Goal: Task Accomplishment & Management: Manage account settings

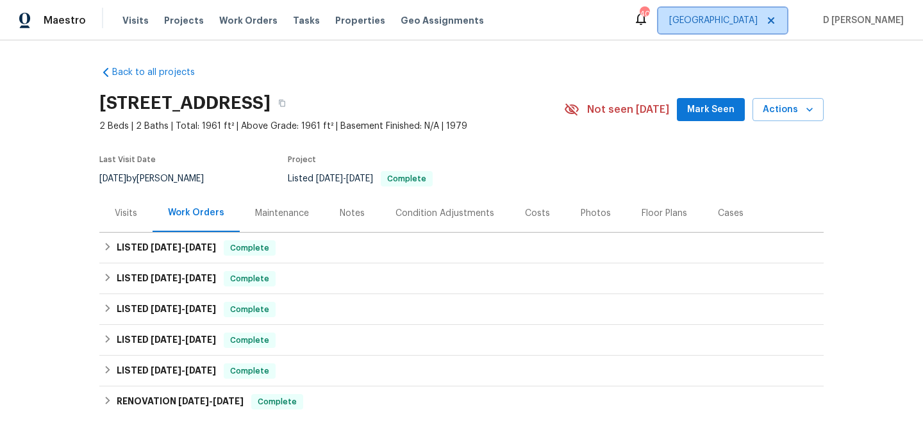
click at [787, 22] on span "Raleigh" at bounding box center [722, 21] width 129 height 26
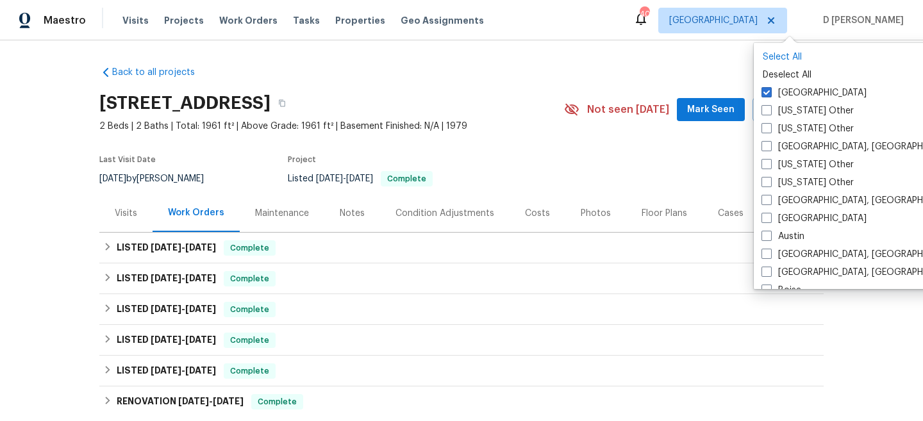
click at [777, 60] on p "Select All" at bounding box center [887, 57] width 248 height 13
checkbox input "true"
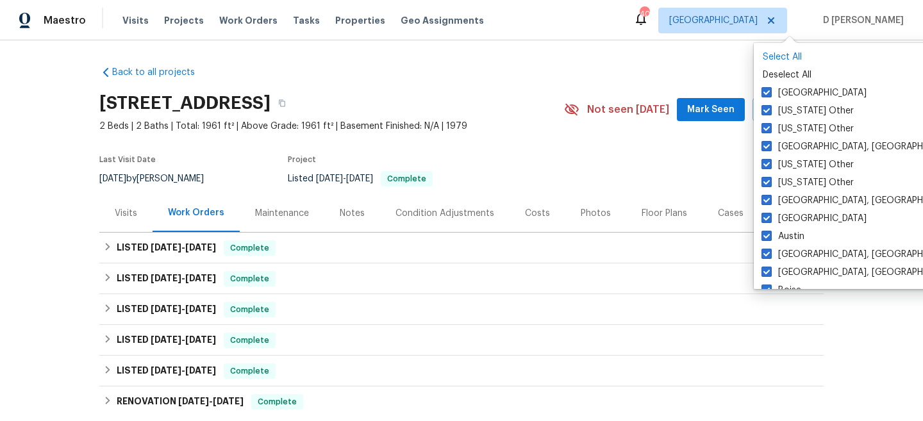
checkbox input "true"
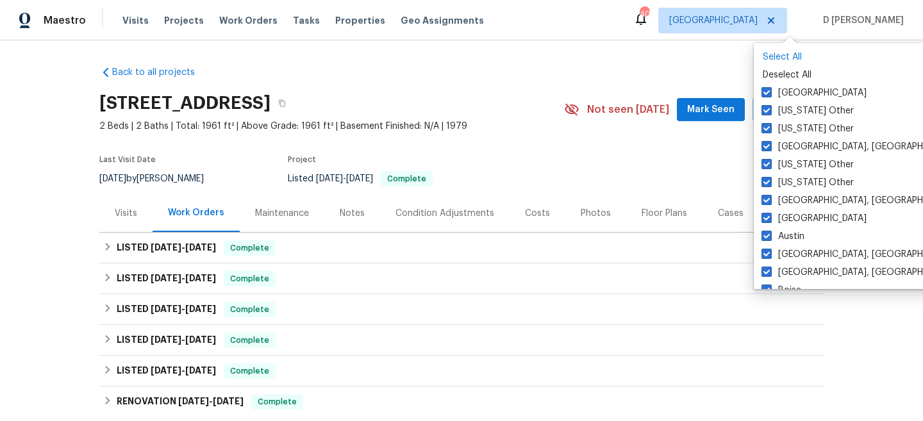
checkbox input "true"
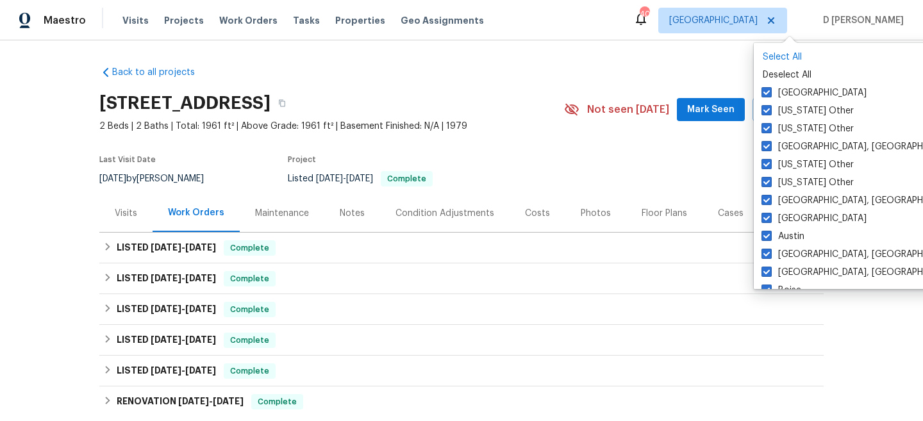
checkbox input "true"
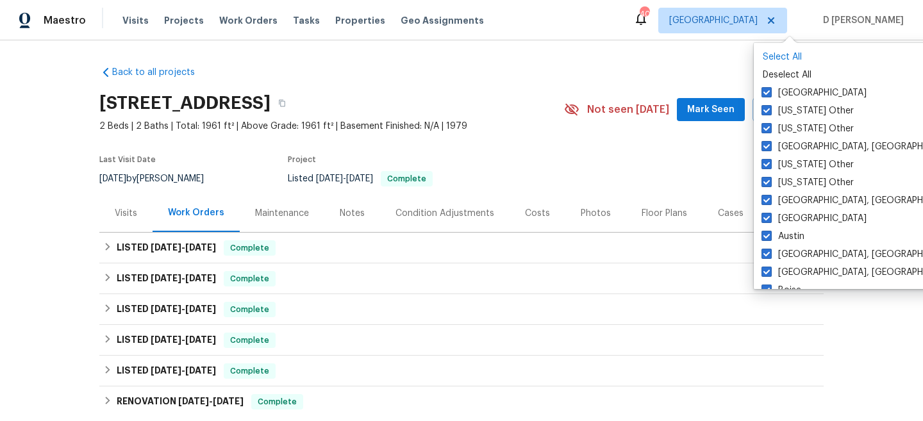
checkbox input "true"
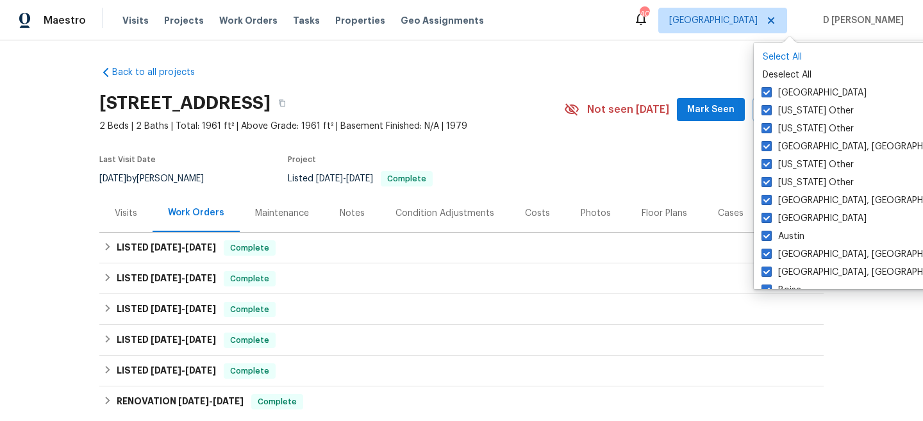
checkbox input "true"
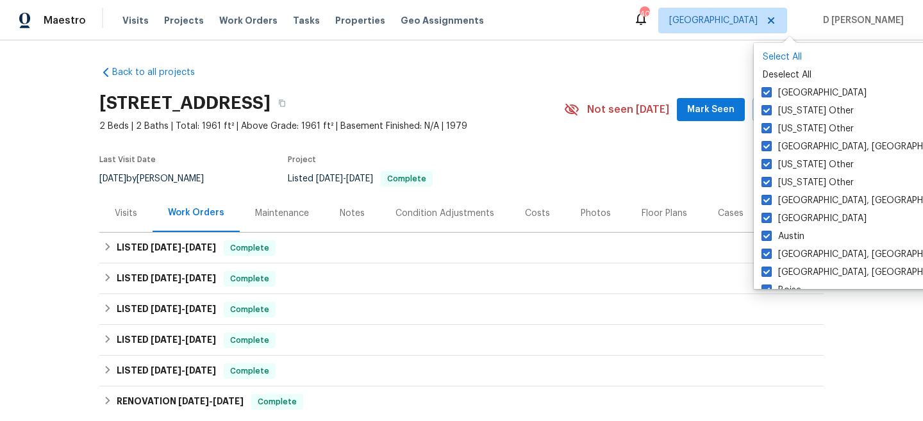
checkbox input "true"
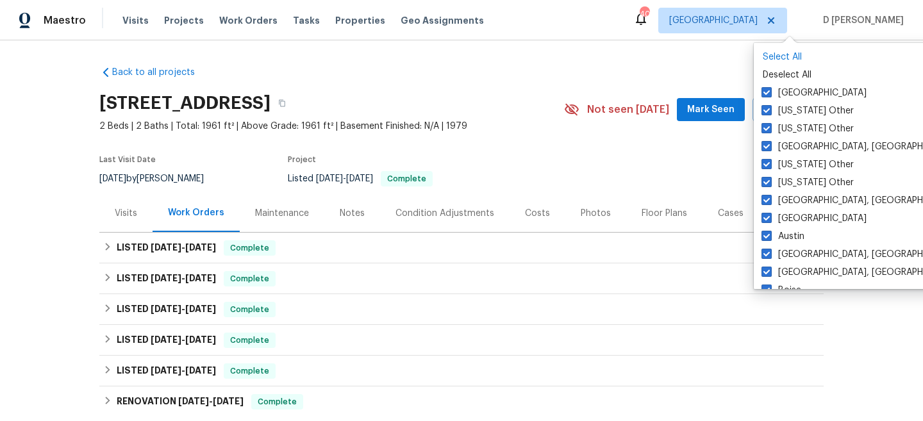
checkbox input "true"
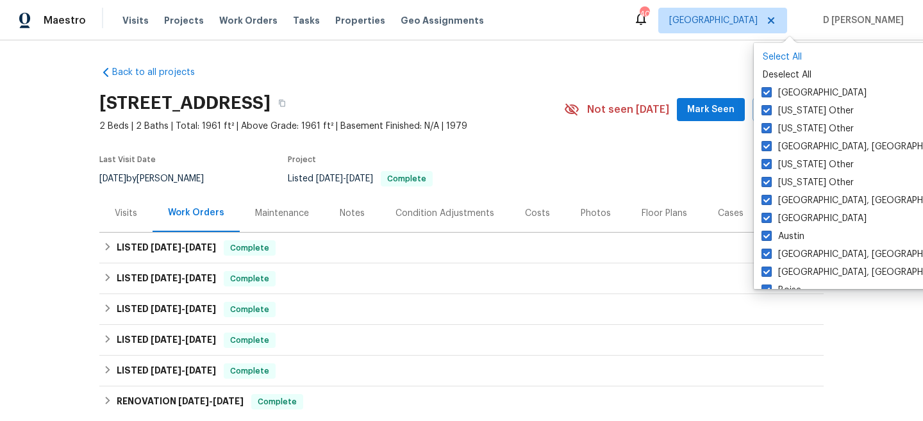
checkbox input "true"
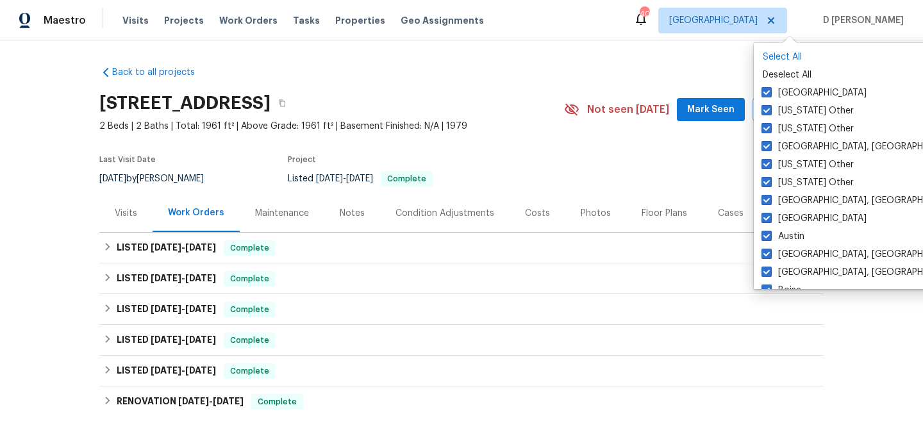
checkbox input "true"
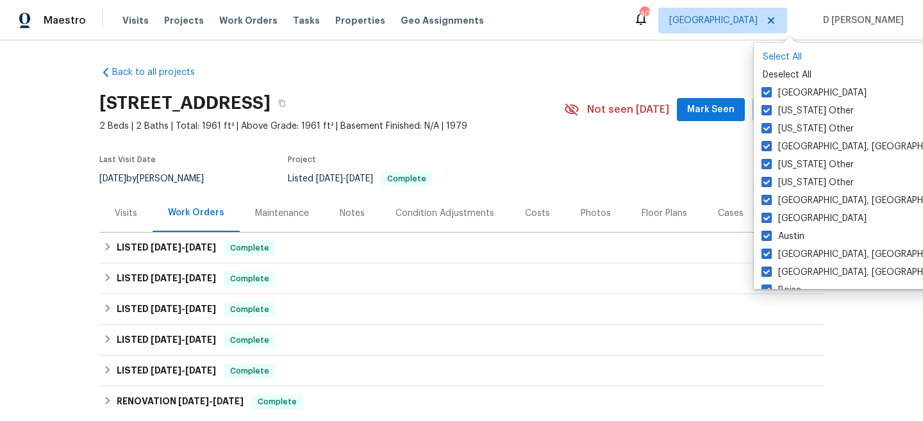
checkbox input "true"
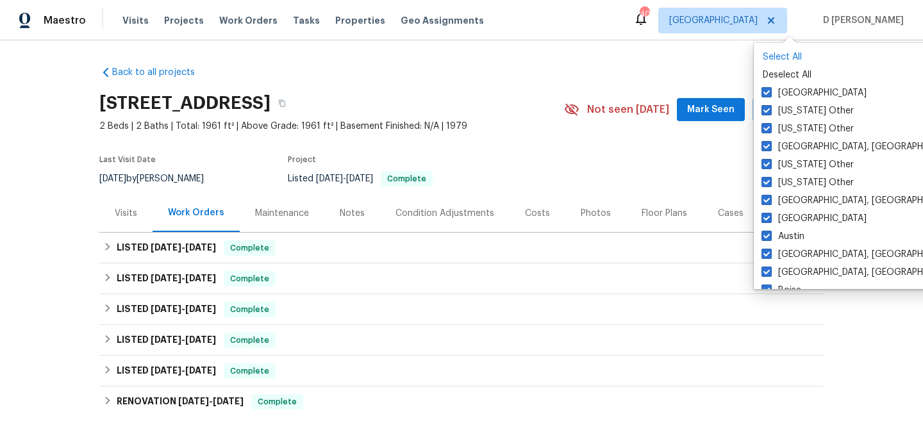
checkbox input "true"
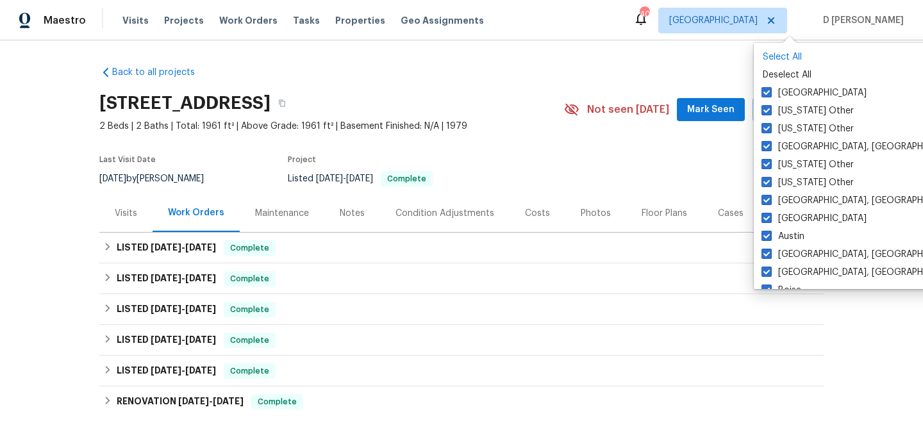
checkbox input "true"
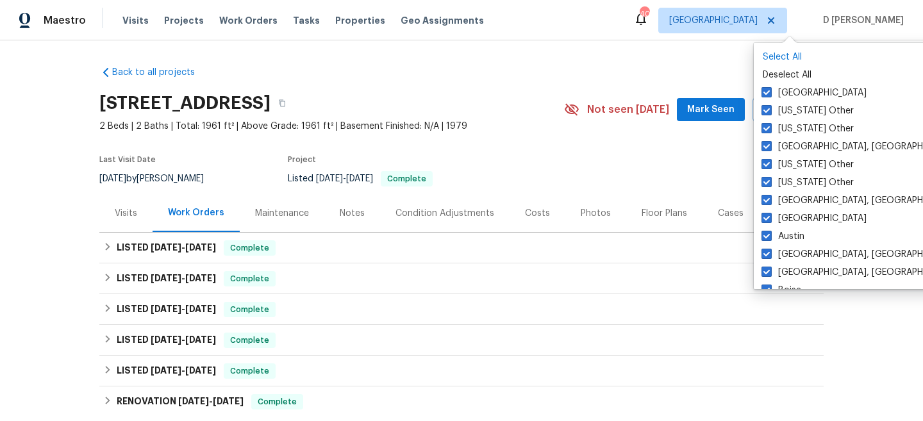
checkbox input "true"
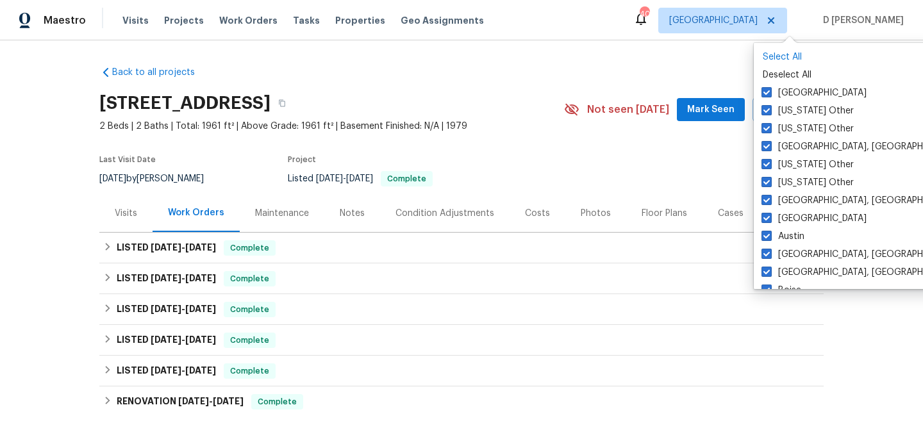
checkbox input "true"
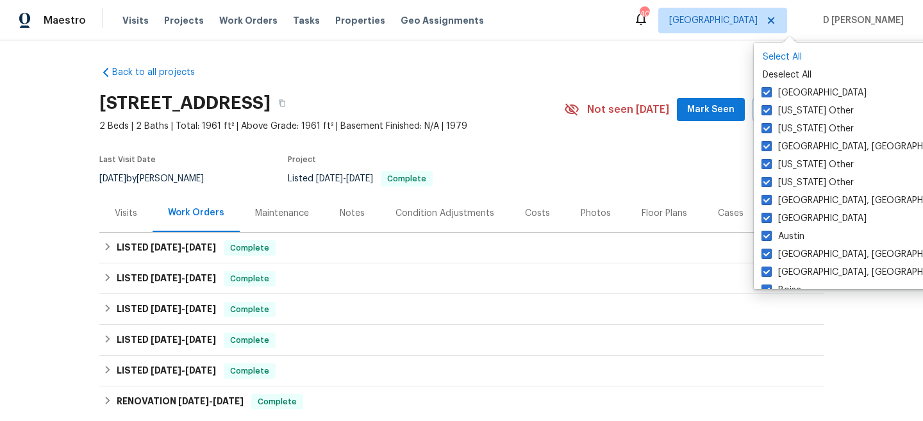
checkbox input "true"
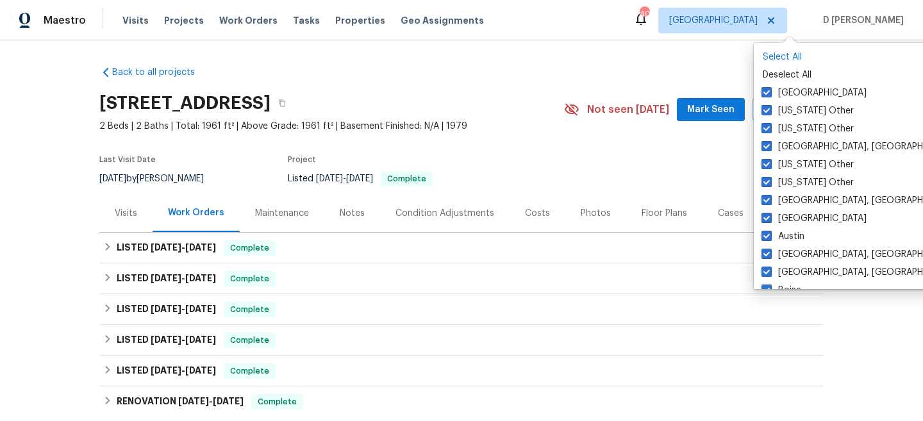
checkbox input "true"
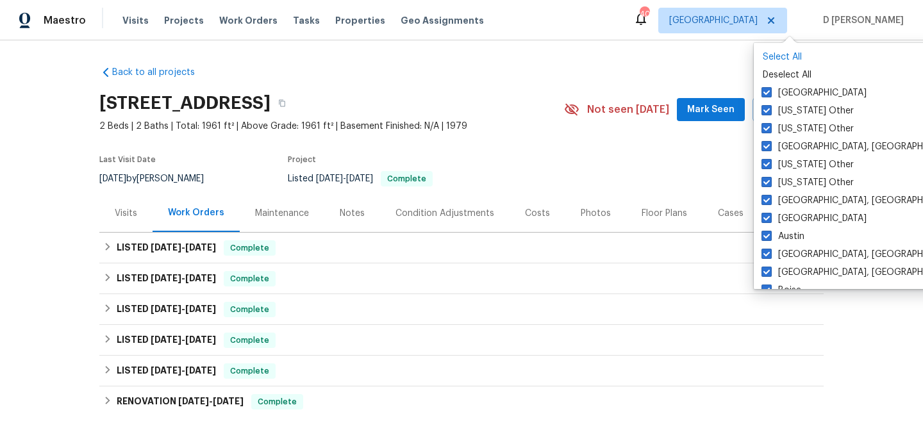
checkbox input "true"
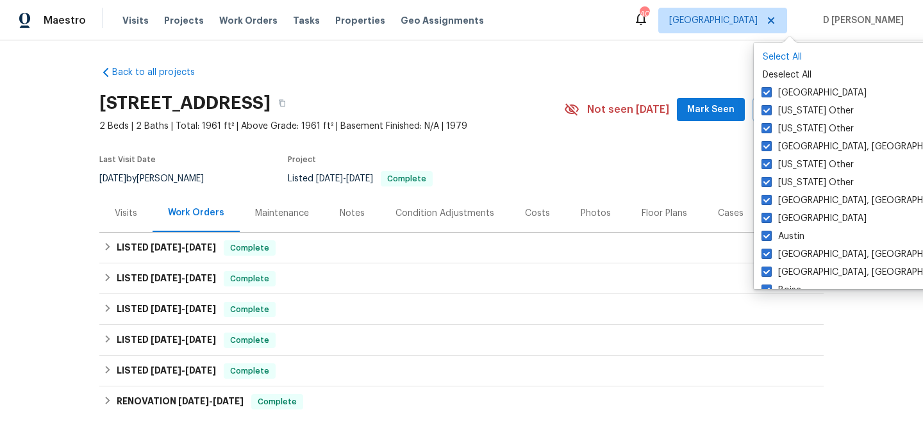
checkbox input "true"
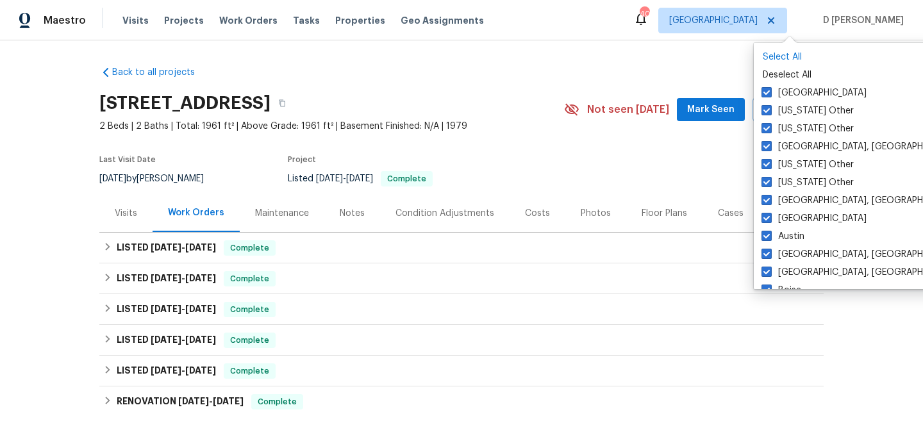
checkbox input "true"
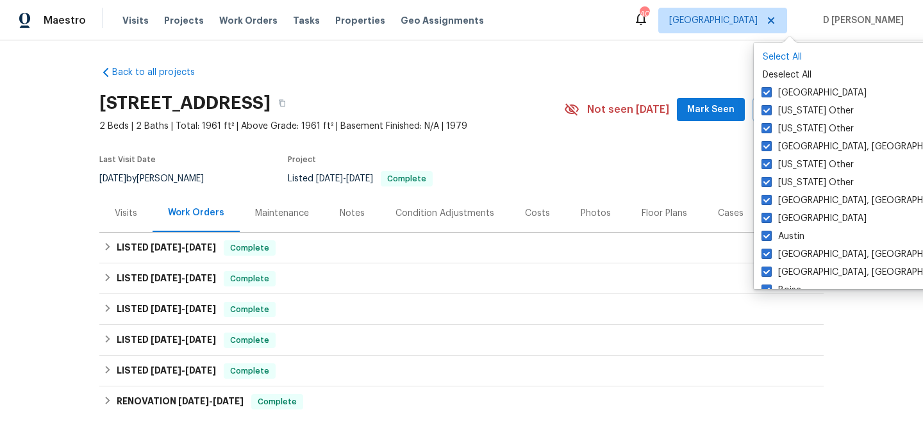
checkbox input "true"
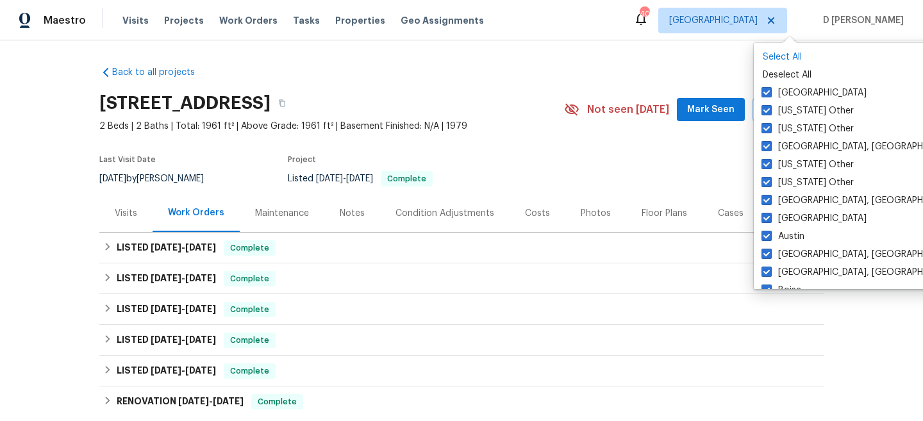
checkbox input "true"
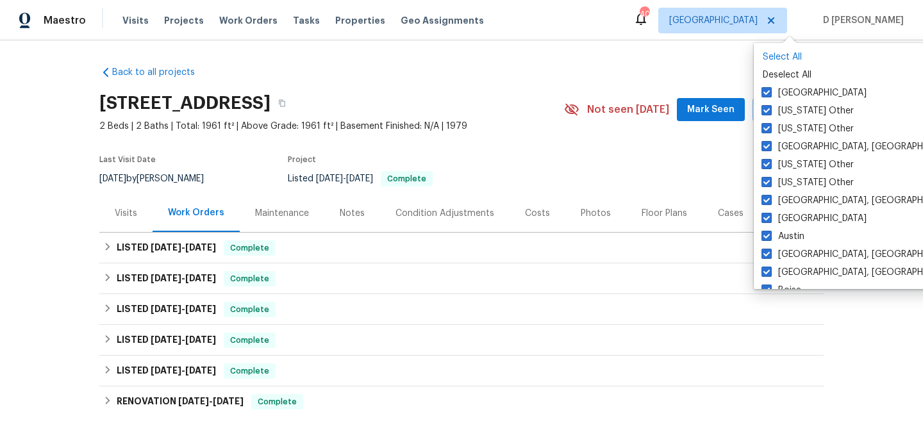
checkbox input "true"
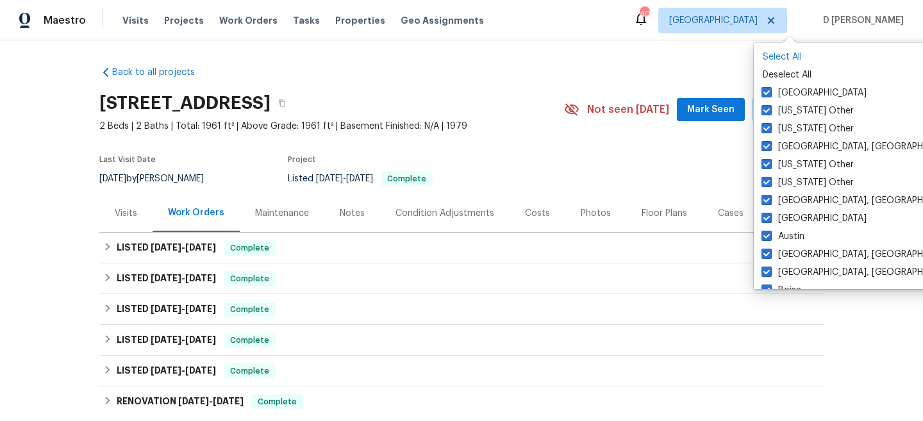
checkbox input "true"
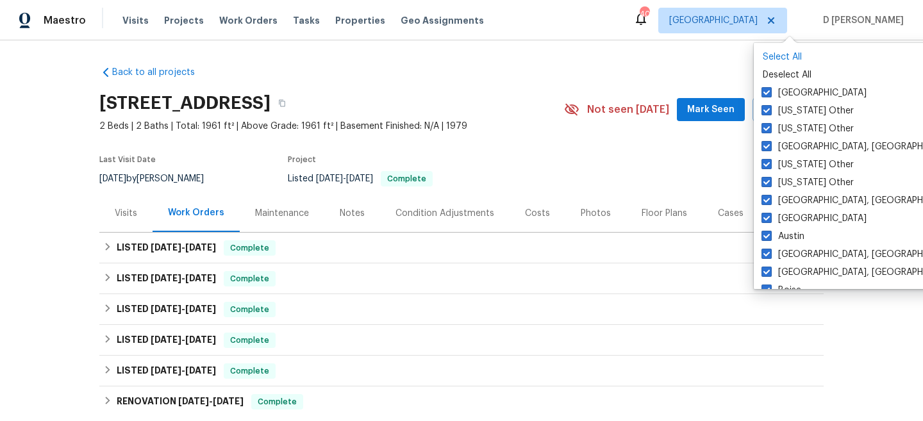
checkbox input "true"
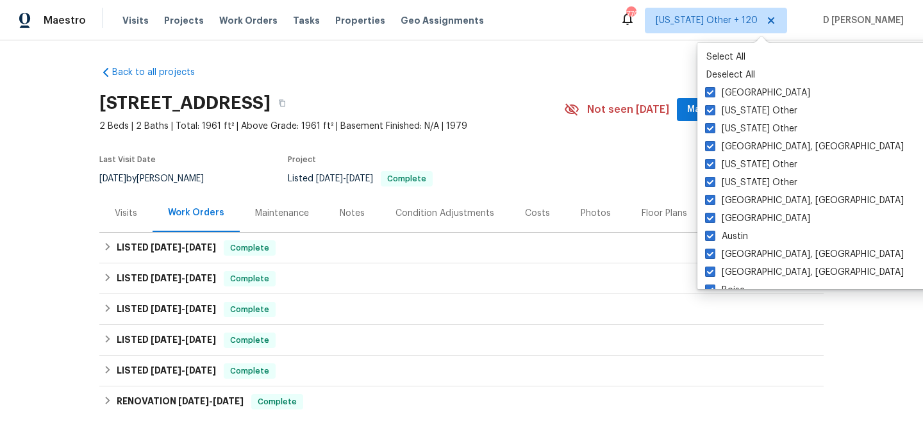
click at [637, 31] on div "Maestro Visits Projects Work Orders Tasks Properties Geo Assignments 770 Alabam…" at bounding box center [461, 20] width 923 height 40
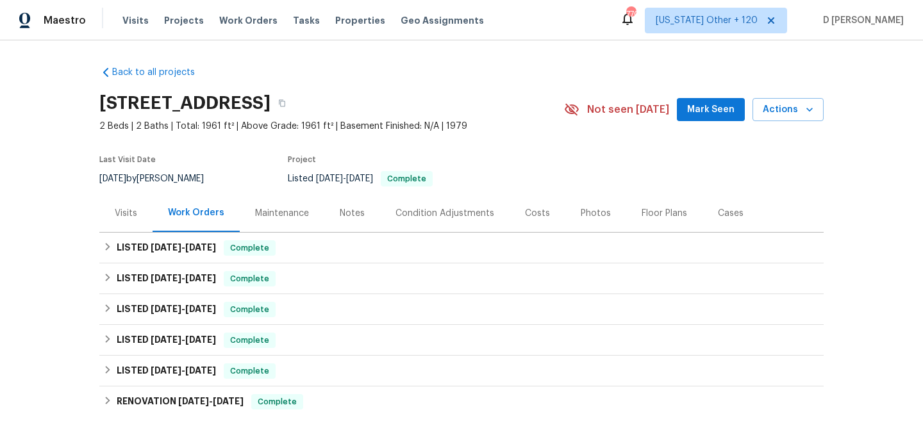
click at [117, 223] on div "Visits" at bounding box center [125, 213] width 53 height 38
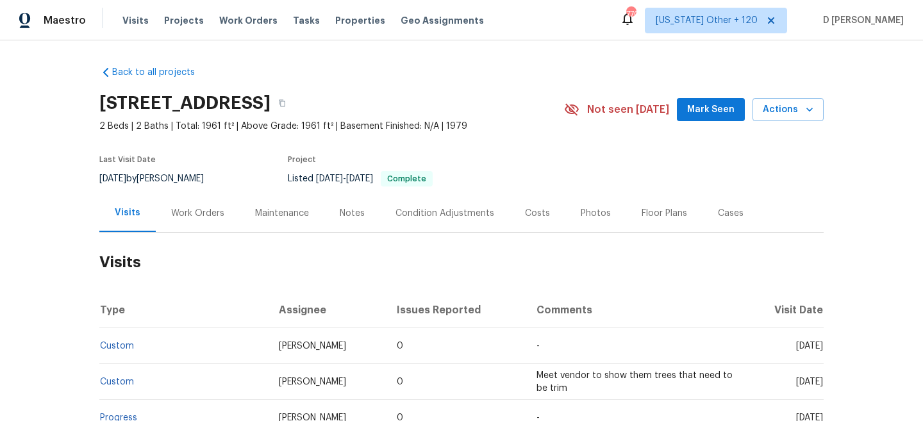
click at [724, 208] on div "Cases" at bounding box center [731, 213] width 26 height 13
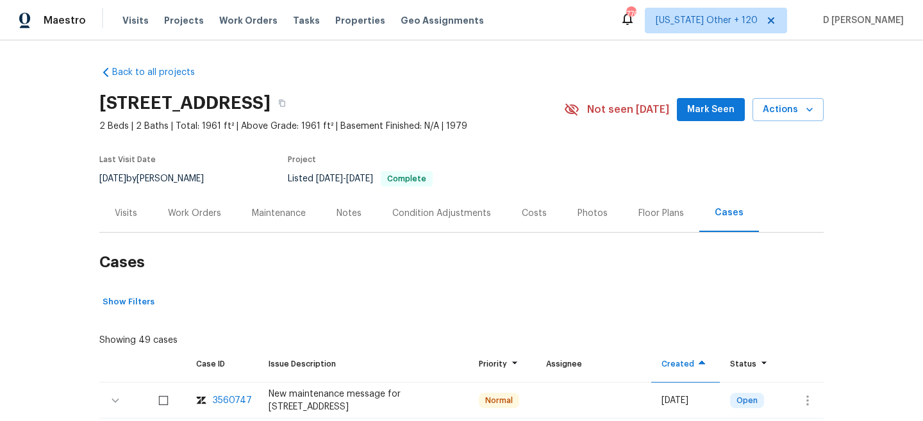
click at [630, 216] on div "Floor Plans" at bounding box center [661, 213] width 76 height 38
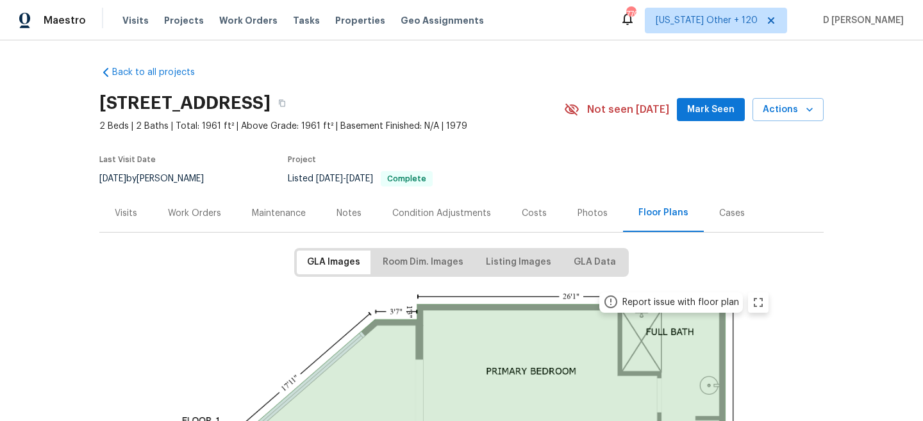
click at [523, 212] on div "Costs" at bounding box center [534, 213] width 25 height 13
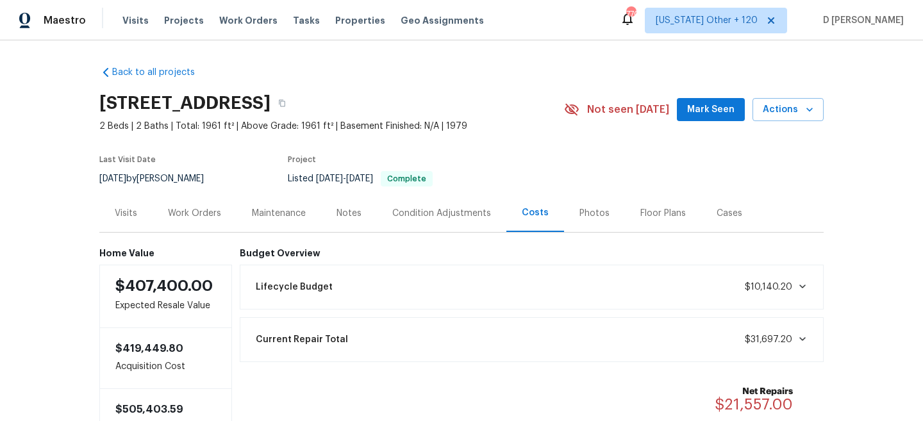
click at [445, 219] on div "Condition Adjustments" at bounding box center [441, 213] width 99 height 13
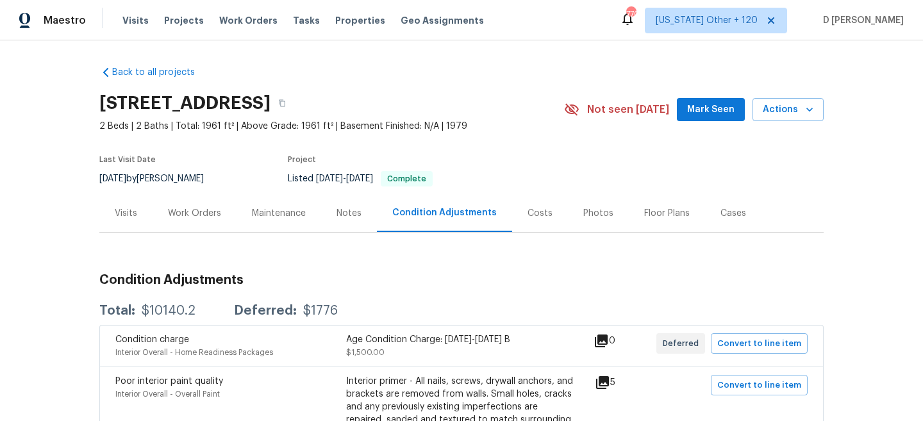
click at [206, 225] on div "Work Orders" at bounding box center [195, 213] width 84 height 38
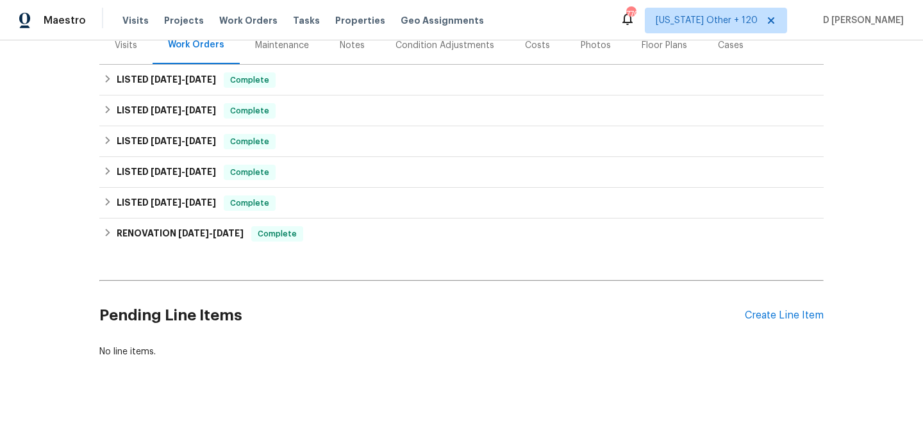
scroll to position [43, 0]
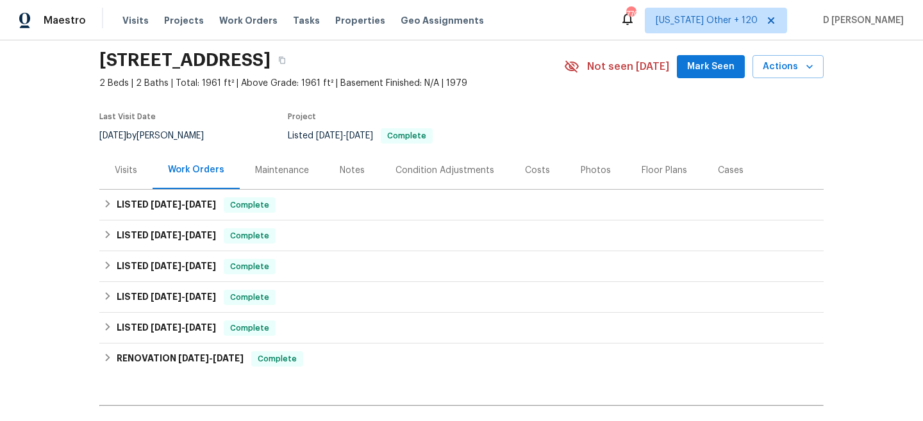
click at [291, 173] on div "Maintenance" at bounding box center [282, 170] width 54 height 13
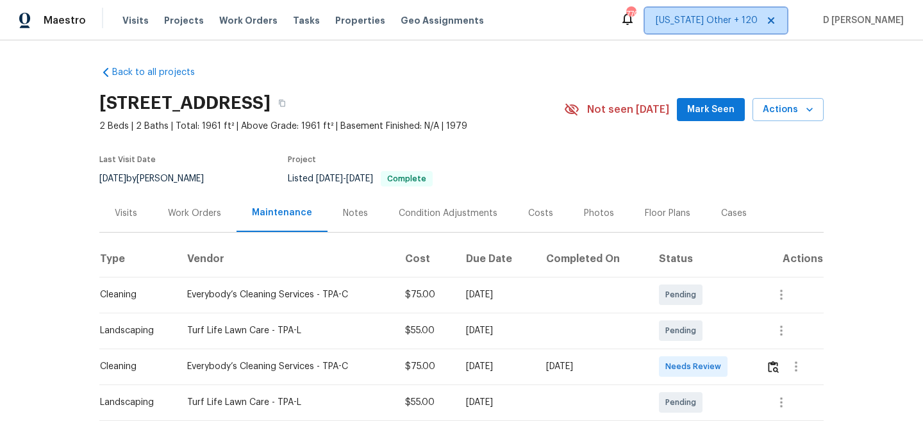
click at [774, 21] on icon at bounding box center [771, 20] width 6 height 6
click at [602, 22] on div "Maestro Visits Projects Work Orders Tasks Properties Geo Assignments Alabama Ot…" at bounding box center [461, 20] width 923 height 40
click at [717, 122] on div "2253 Heron Cir, Clearwater, FL 33762 2 Beds | 2 Baths | Total: 1961 ft² | Above…" at bounding box center [461, 110] width 724 height 46
click at [710, 113] on span "Mark Seen" at bounding box center [710, 110] width 47 height 16
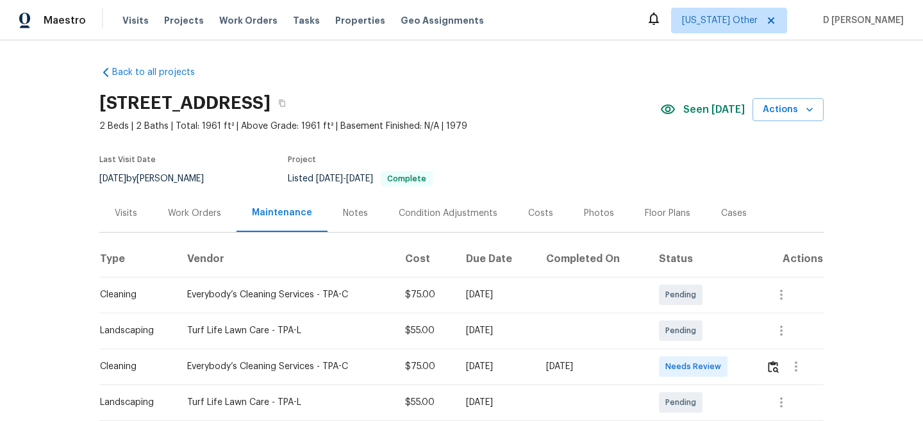
click at [708, 110] on span "Seen today" at bounding box center [714, 109] width 62 height 13
click at [675, 110] on icon at bounding box center [668, 109] width 14 height 10
click at [760, 110] on button "Actions" at bounding box center [788, 110] width 71 height 24
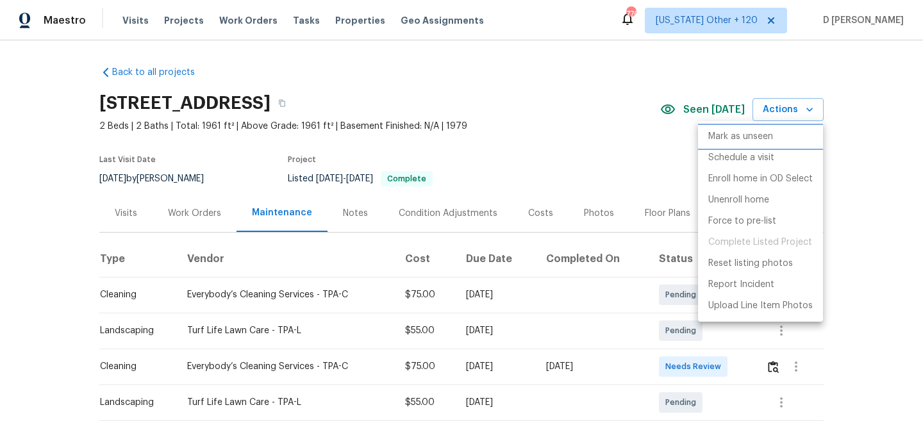
click at [746, 131] on p "Mark as unseen" at bounding box center [740, 136] width 65 height 13
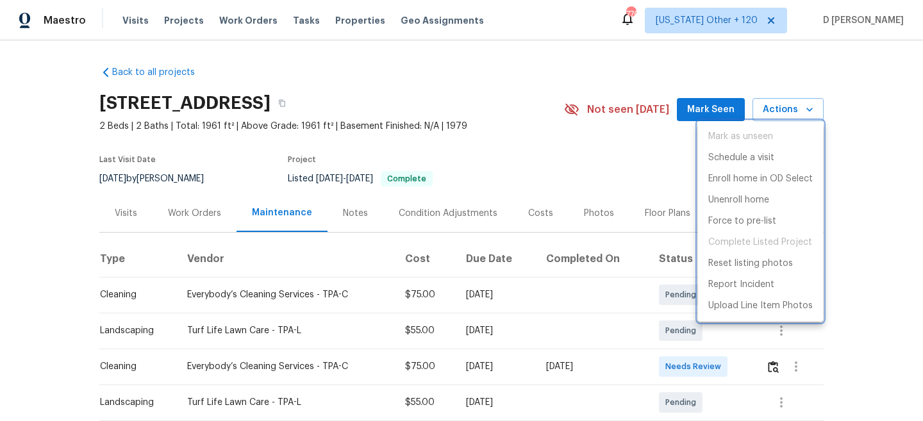
click at [664, 152] on div at bounding box center [461, 210] width 923 height 421
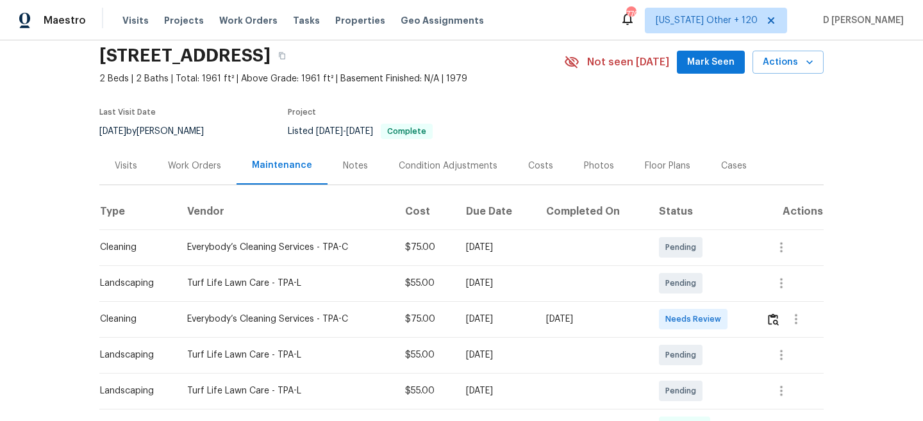
scroll to position [59, 0]
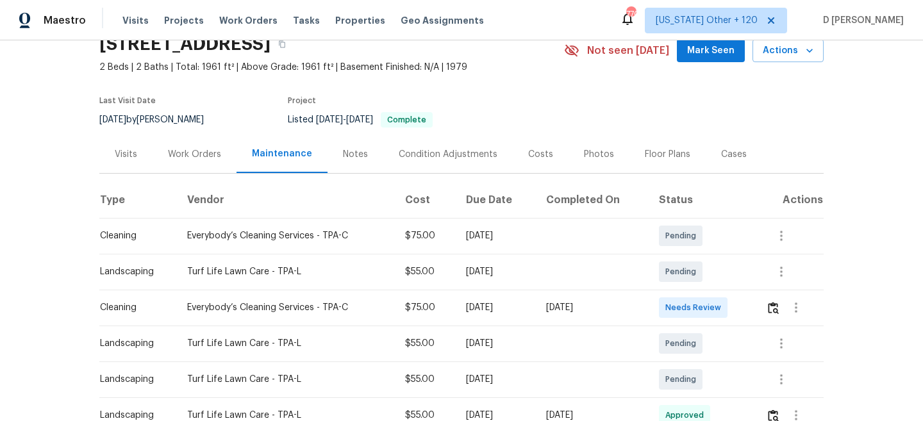
click at [554, 127] on section "2253 Heron Cir, Clearwater, FL 33762 2 Beds | 2 Baths | Total: 1961 ft² | Above…" at bounding box center [461, 82] width 724 height 108
click at [182, 151] on div "Work Orders" at bounding box center [194, 154] width 53 height 13
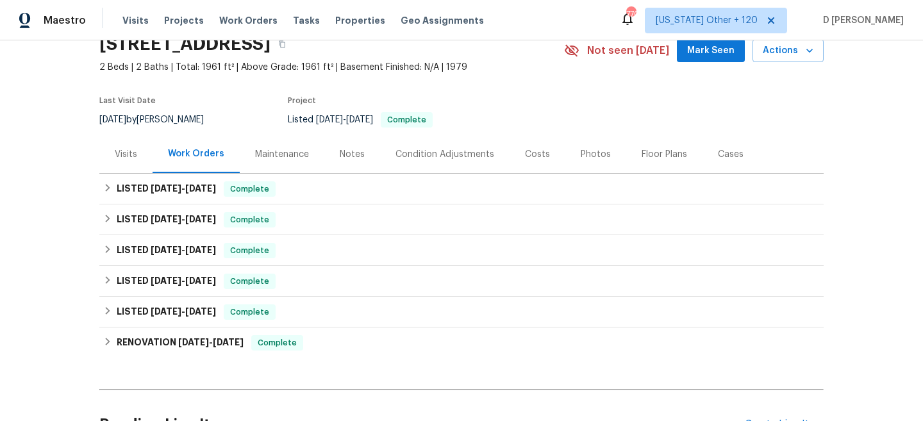
click at [137, 150] on div "Visits" at bounding box center [126, 154] width 22 height 13
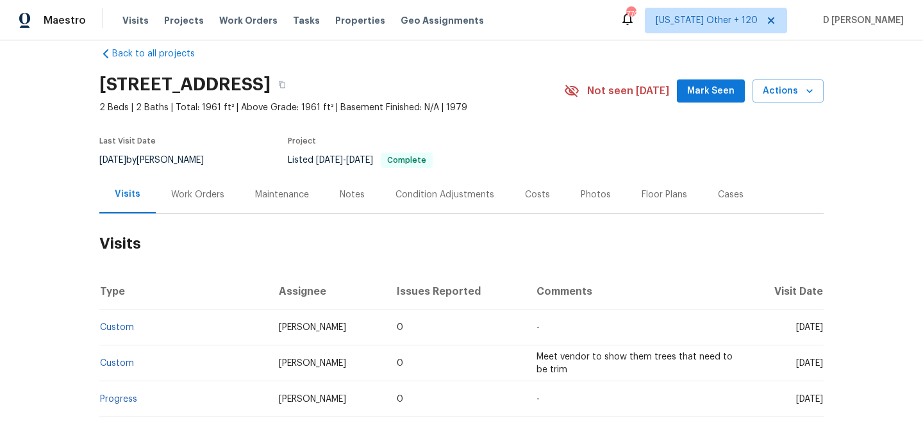
scroll to position [18, 0]
click at [304, 31] on div "Visits Projects Work Orders Tasks Properties Geo Assignments" at bounding box center [310, 21] width 377 height 26
click at [298, 29] on div "Visits Projects Work Orders Tasks Properties Geo Assignments" at bounding box center [310, 21] width 377 height 26
click at [296, 24] on span "Tasks" at bounding box center [306, 20] width 27 height 9
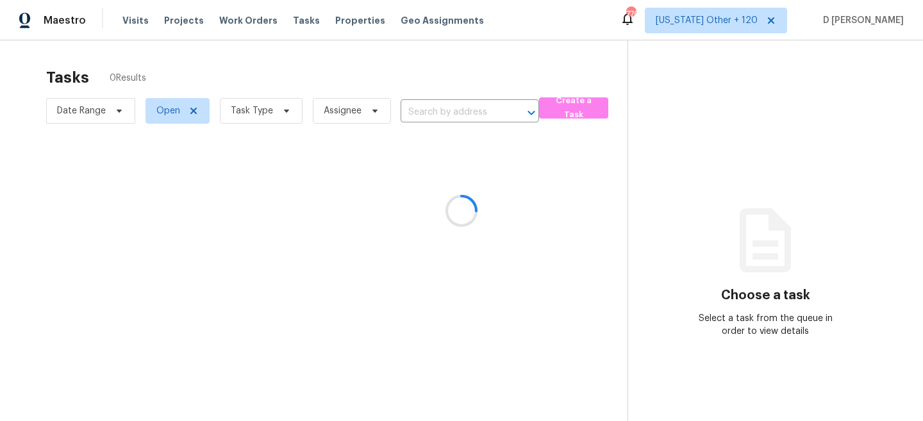
click at [260, 112] on div at bounding box center [461, 210] width 923 height 421
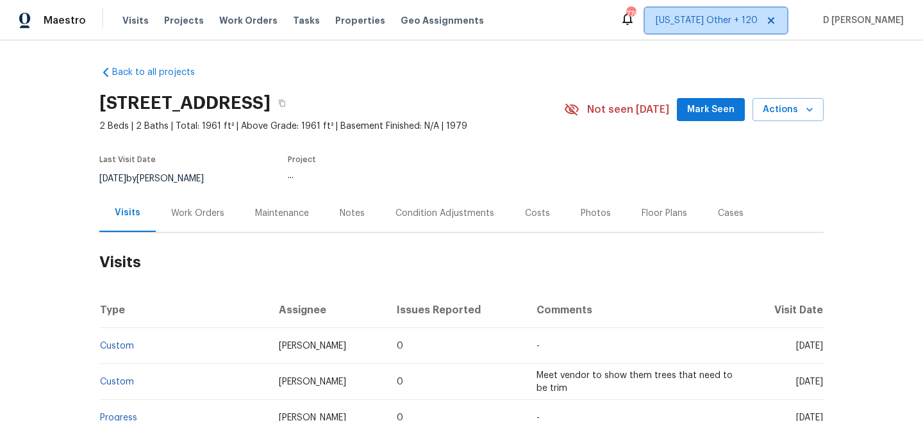
click at [743, 26] on span "[US_STATE] Other + 120" at bounding box center [707, 20] width 102 height 13
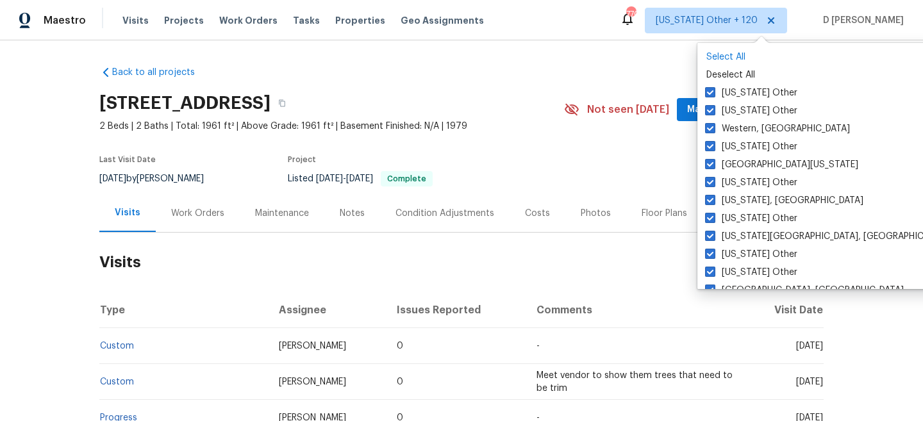
click at [731, 52] on p "Select All" at bounding box center [830, 57] width 248 height 13
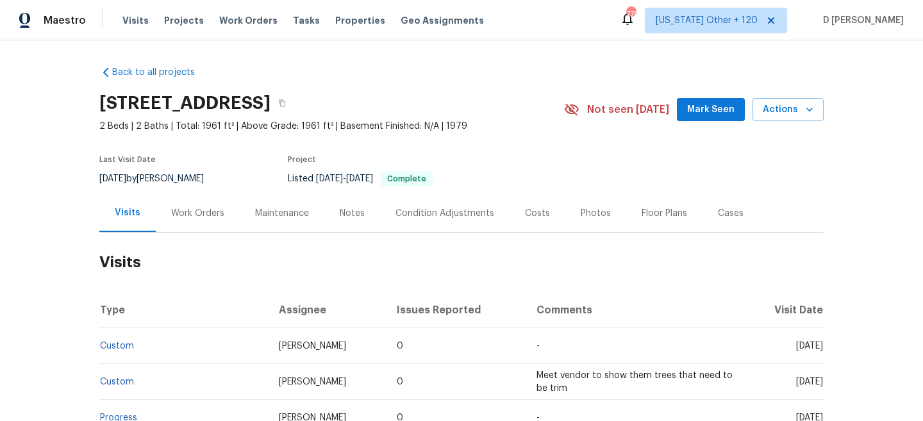
click at [293, 19] on span "Tasks" at bounding box center [306, 20] width 27 height 9
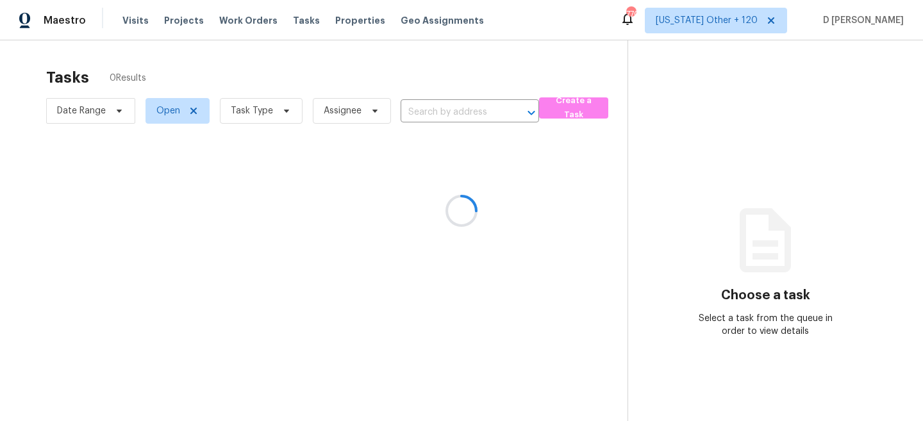
click at [281, 115] on div at bounding box center [461, 210] width 923 height 421
click at [281, 113] on div at bounding box center [461, 210] width 923 height 421
click at [278, 111] on span at bounding box center [285, 111] width 14 height 10
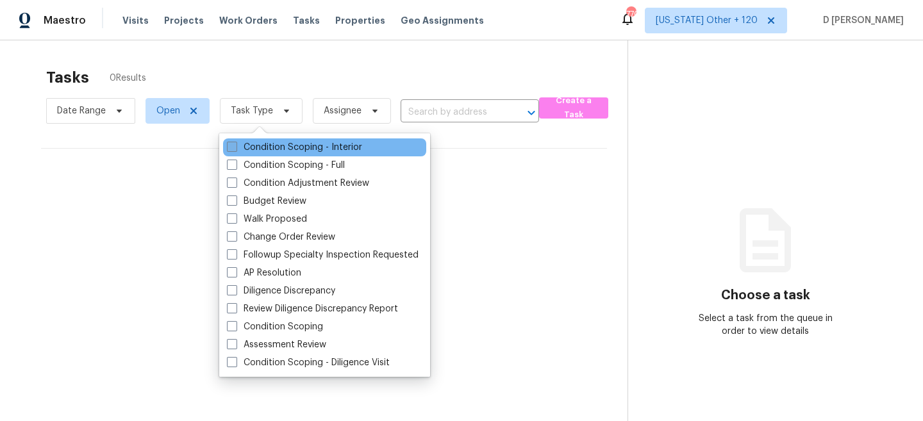
click at [229, 144] on span at bounding box center [232, 147] width 10 height 10
click at [229, 144] on input "Condition Scoping - Interior" at bounding box center [231, 145] width 8 height 8
checkbox input "true"
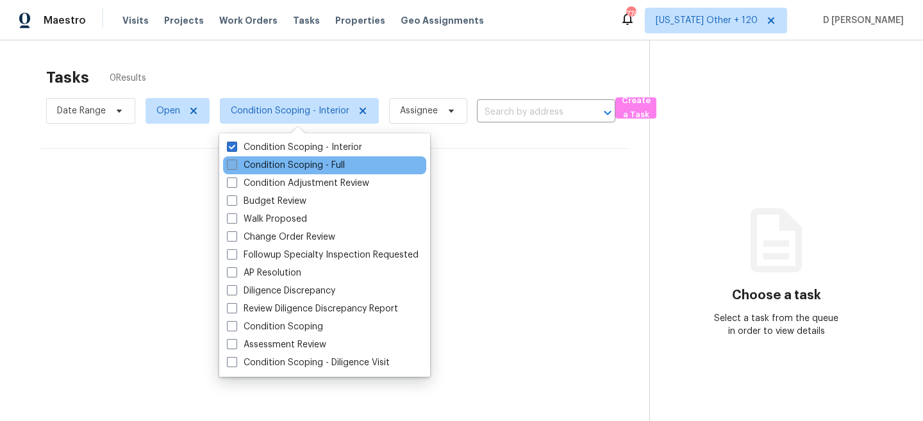
click at [230, 162] on span at bounding box center [232, 165] width 10 height 10
click at [230, 162] on input "Condition Scoping - Full" at bounding box center [231, 163] width 8 height 8
checkbox input "true"
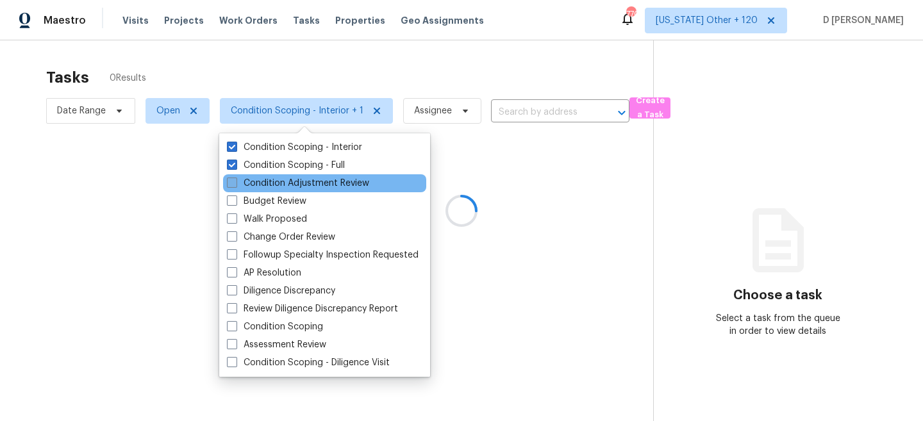
click at [230, 185] on span at bounding box center [232, 183] width 10 height 10
click at [230, 185] on input "Condition Adjustment Review" at bounding box center [231, 181] width 8 height 8
click at [231, 183] on span at bounding box center [232, 183] width 10 height 10
click at [231, 183] on input "Condition Adjustment Review" at bounding box center [231, 181] width 8 height 8
checkbox input "false"
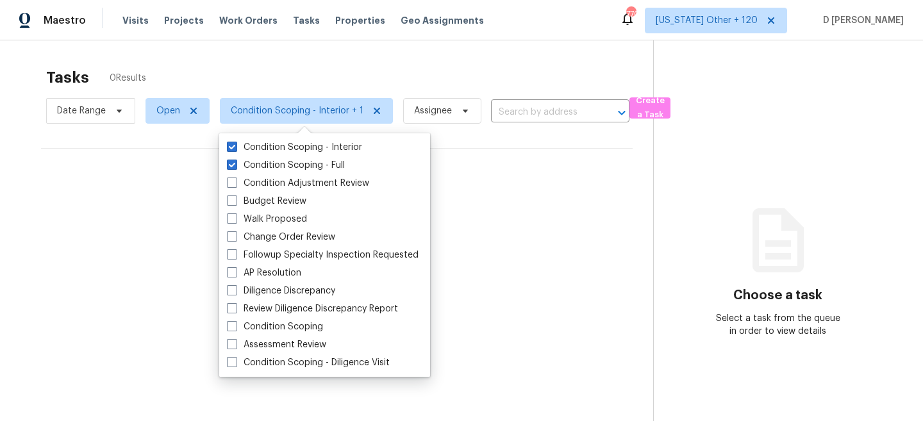
click at [455, 172] on div "No tasks found" at bounding box center [337, 190] width 592 height 82
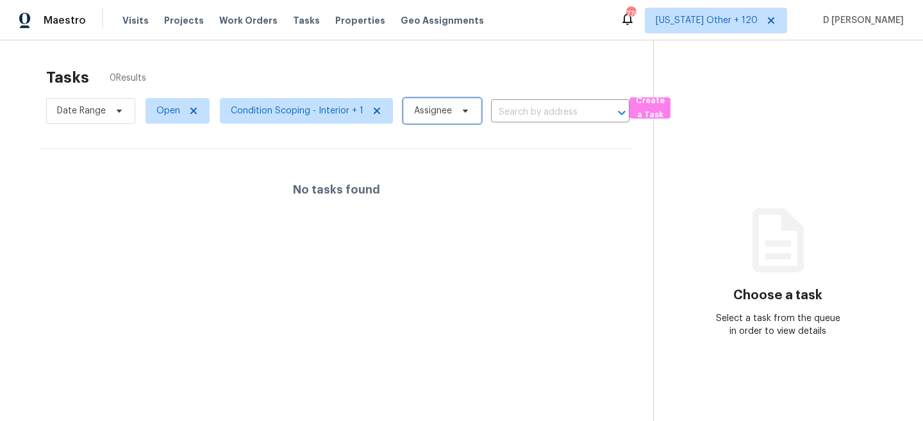
click at [456, 112] on span at bounding box center [463, 111] width 14 height 10
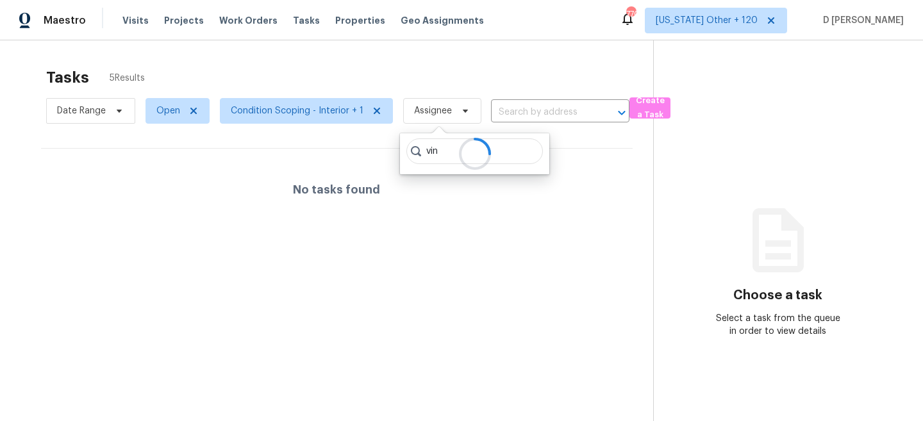
type input "vin"
click at [237, 257] on section "Tasks 5 Results Date Range Open Condition Scoping - Interior + 1 Assignee ​ Cre…" at bounding box center [337, 261] width 633 height 401
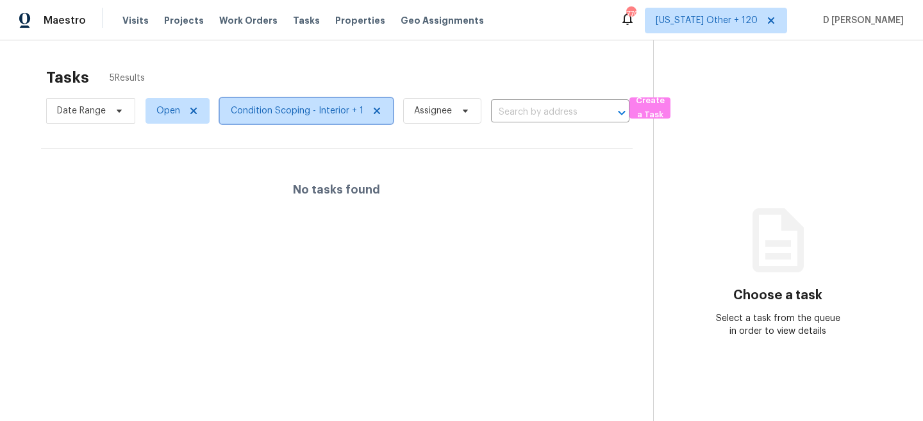
click at [317, 105] on span "Condition Scoping - Interior + 1" at bounding box center [297, 110] width 133 height 13
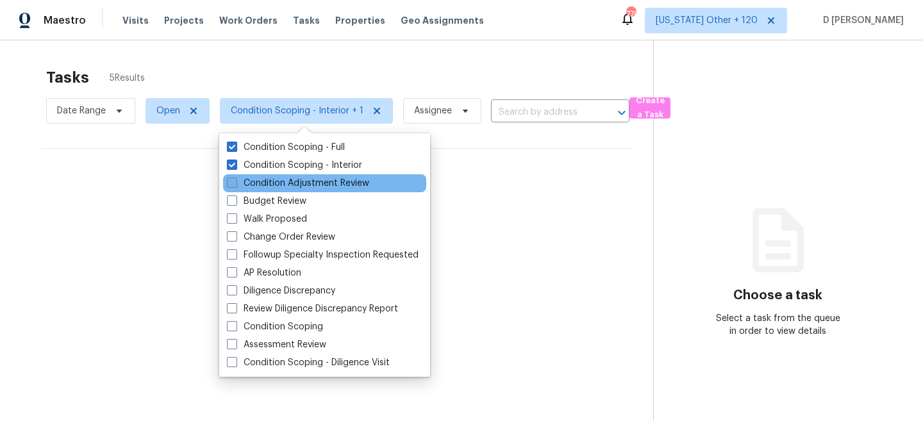
click at [230, 182] on span at bounding box center [232, 183] width 10 height 10
click at [230, 182] on input "Condition Adjustment Review" at bounding box center [231, 181] width 8 height 8
checkbox input "true"
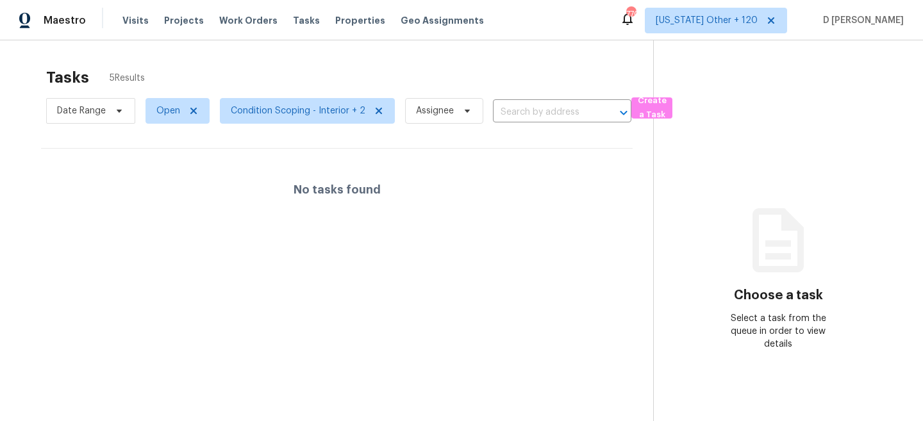
click at [472, 189] on div "No tasks found" at bounding box center [337, 190] width 592 height 82
click at [128, 19] on span "Visits" at bounding box center [135, 20] width 26 height 13
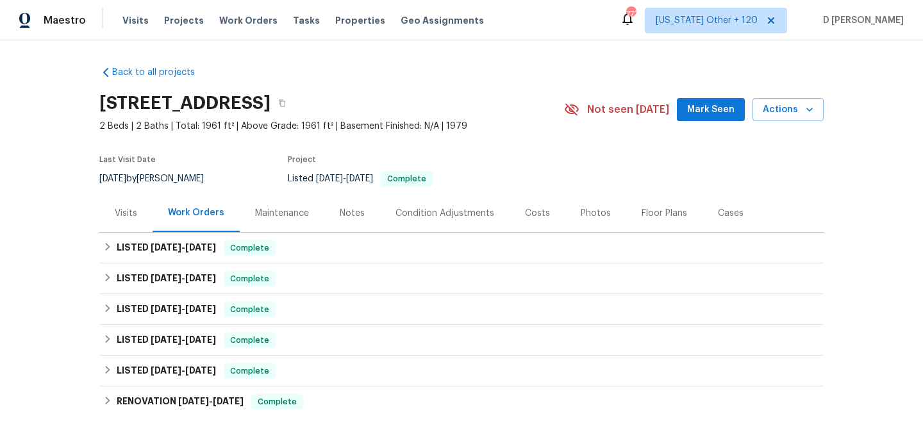
click at [126, 217] on div "Visits" at bounding box center [126, 213] width 22 height 13
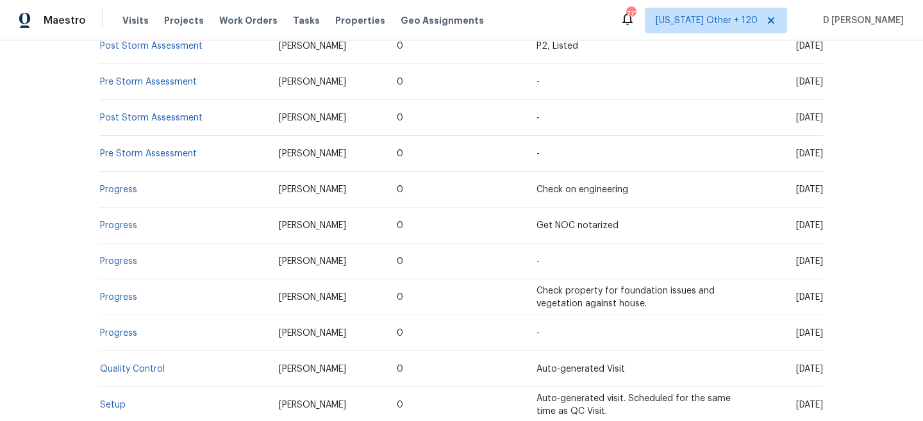
scroll to position [1046, 0]
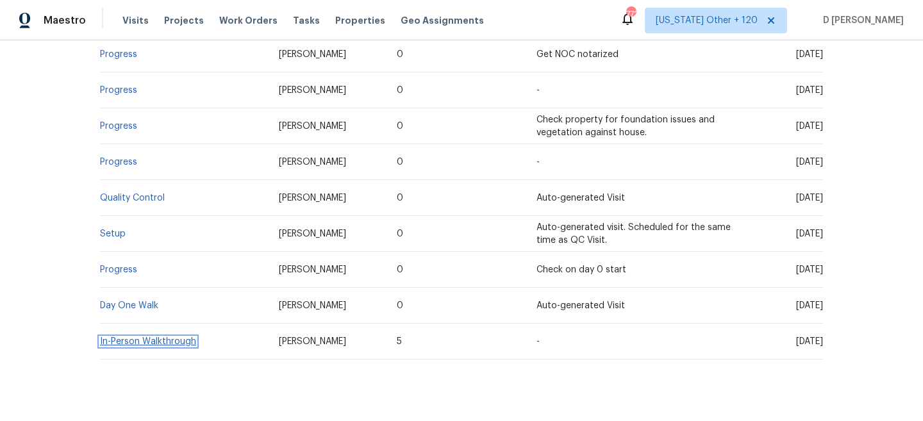
click at [138, 337] on link "In-Person Walkthrough" at bounding box center [148, 341] width 96 height 9
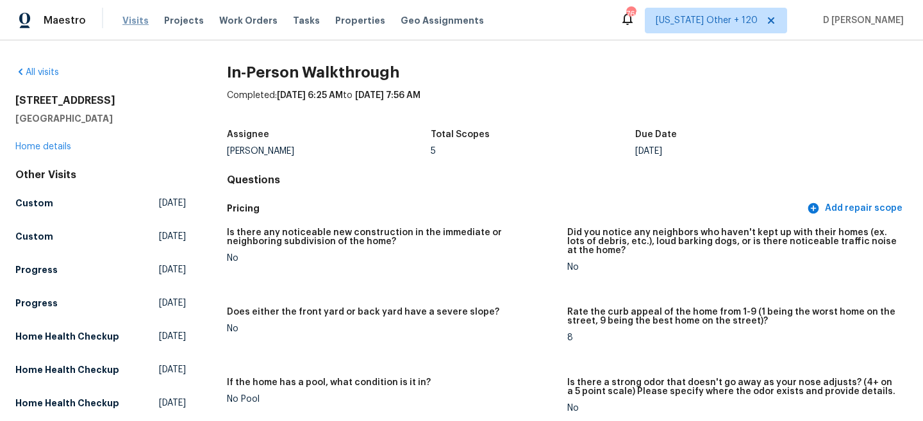
click at [131, 18] on span "Visits" at bounding box center [135, 20] width 26 height 13
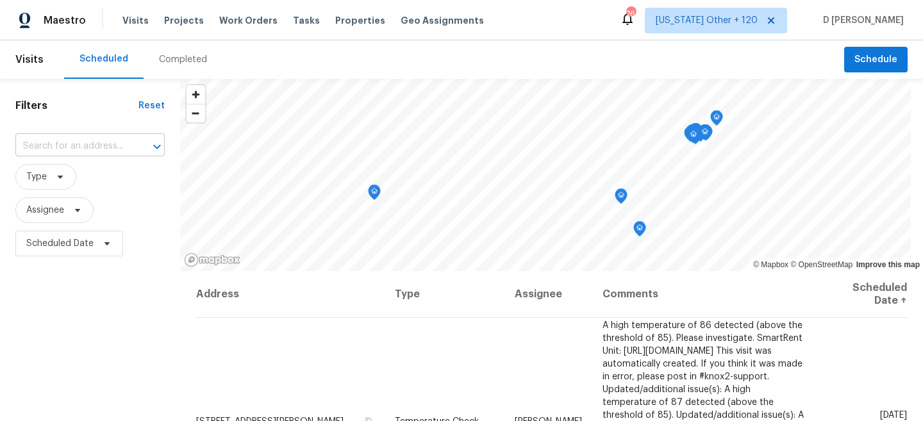
click at [98, 140] on input "text" at bounding box center [71, 147] width 113 height 20
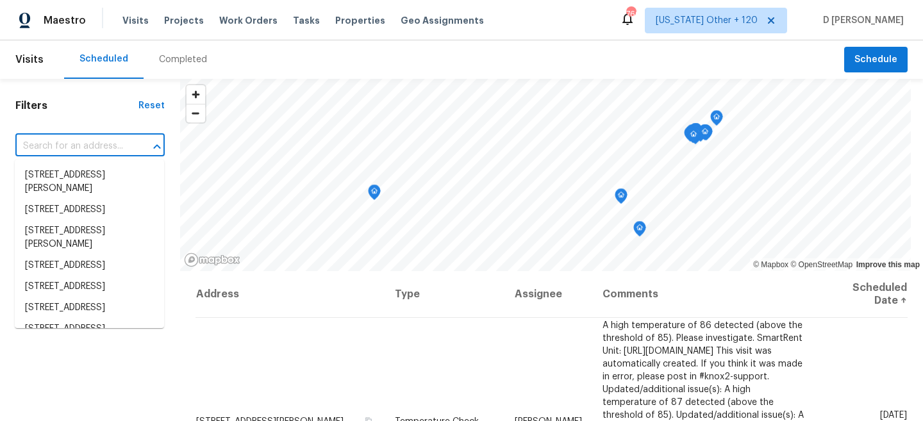
paste input "HOC - HQI [DATE] 010193 D [PERSON_NAME]"
type input "HOC - HQI [DATE] 010193 D [PERSON_NAME]"
paste input "[STREET_ADDRESS]"
type input "[STREET_ADDRESS]"
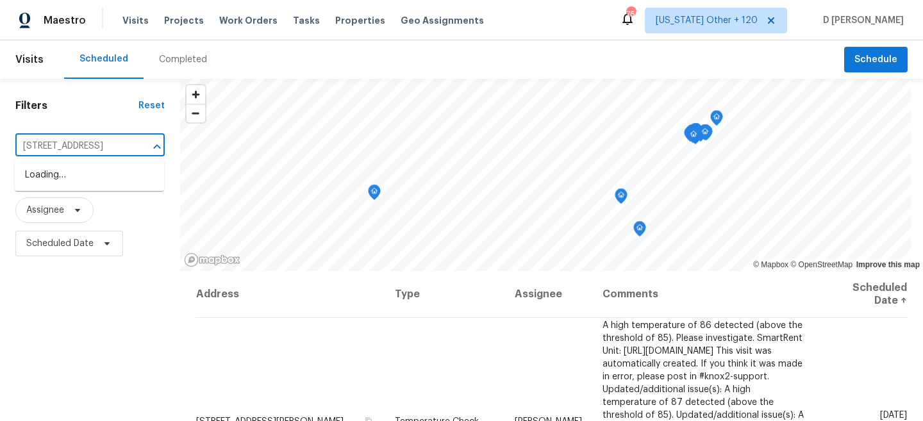
scroll to position [0, 49]
click at [96, 179] on li "[STREET_ADDRESS]" at bounding box center [89, 175] width 149 height 21
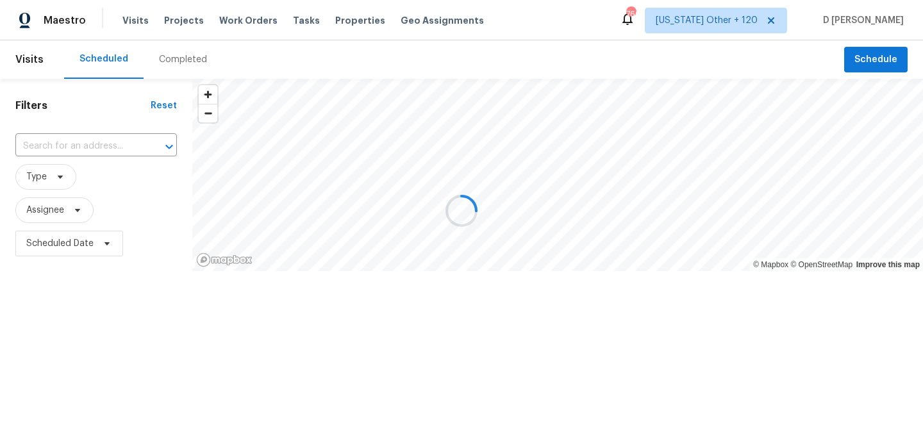
type input "[STREET_ADDRESS]"
click at [177, 62] on div "Completed" at bounding box center [183, 59] width 48 height 13
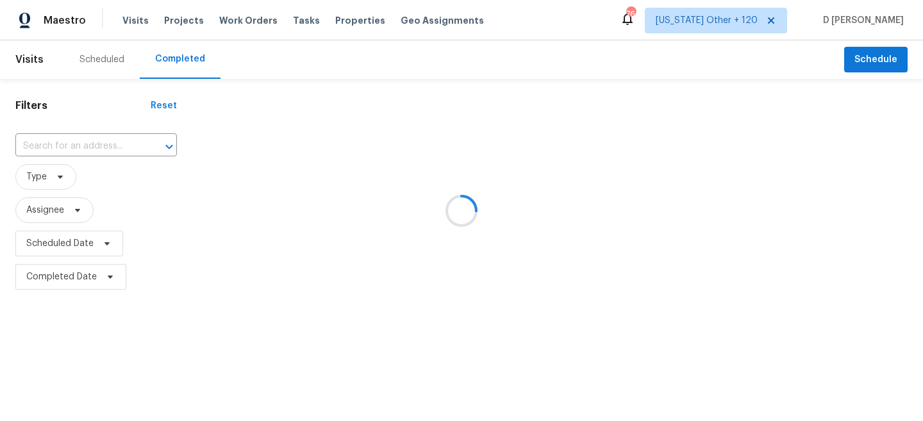
click at [87, 145] on div at bounding box center [461, 210] width 923 height 421
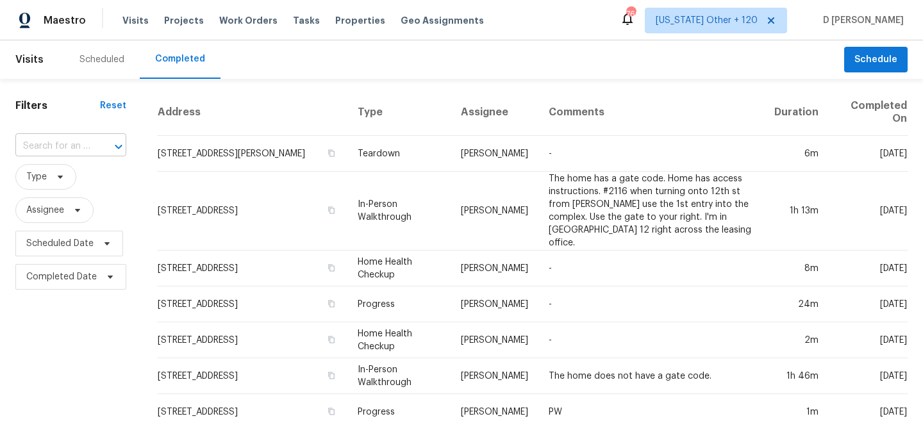
click at [76, 148] on input "text" at bounding box center [52, 147] width 75 height 20
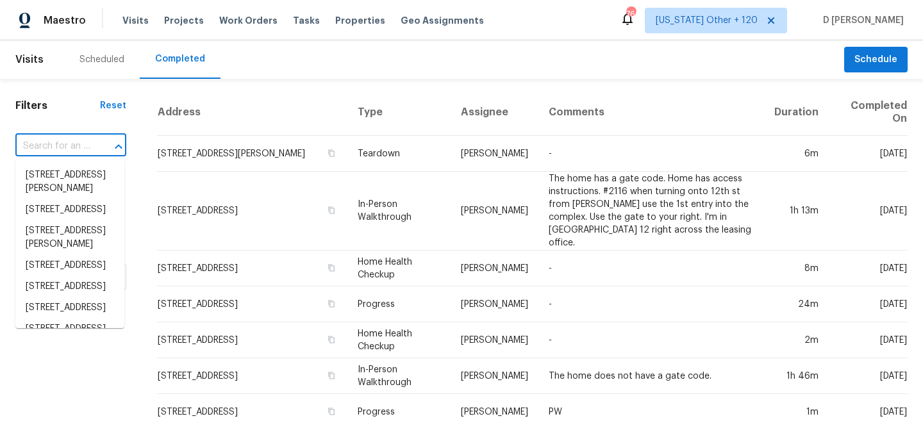
paste input "[STREET_ADDRESS]"
type input "[STREET_ADDRESS]"
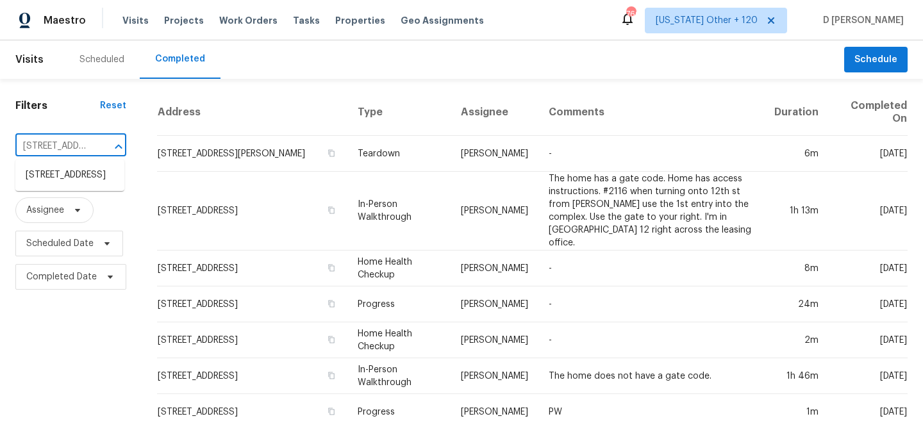
scroll to position [0, 90]
click at [72, 176] on li "2253 Heron Cir, Clearwater, FL 33762" at bounding box center [69, 175] width 109 height 21
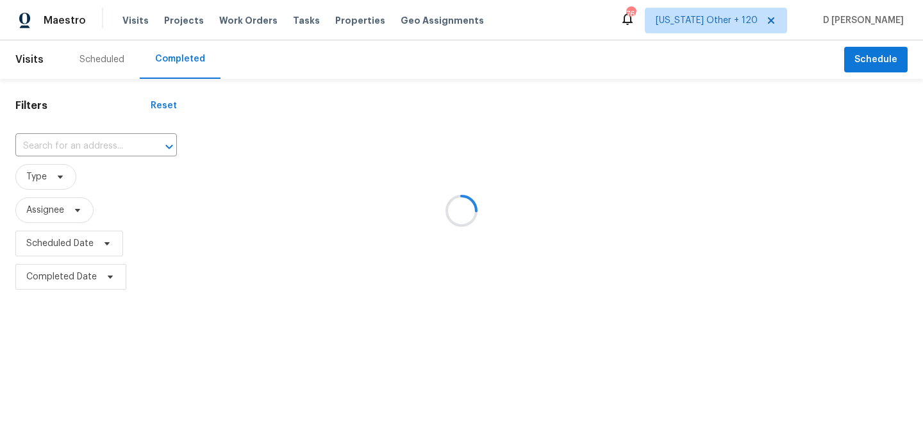
type input "2253 Heron Cir, Clearwater, FL 33762"
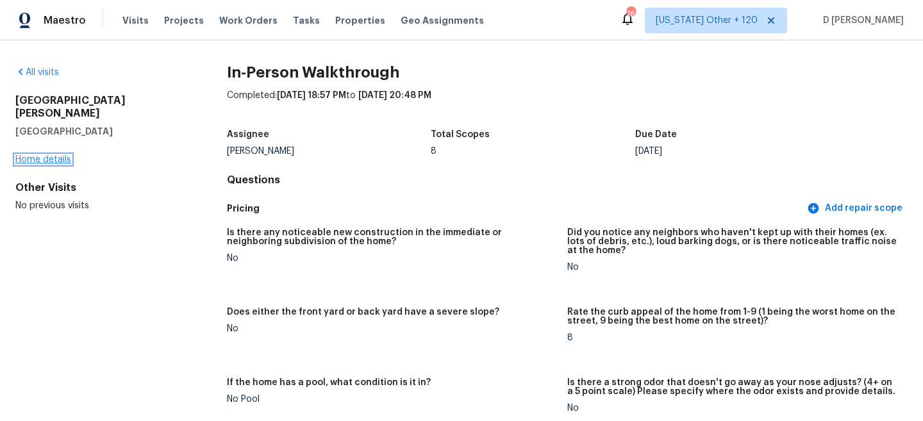
click at [49, 155] on link "Home details" at bounding box center [43, 159] width 56 height 9
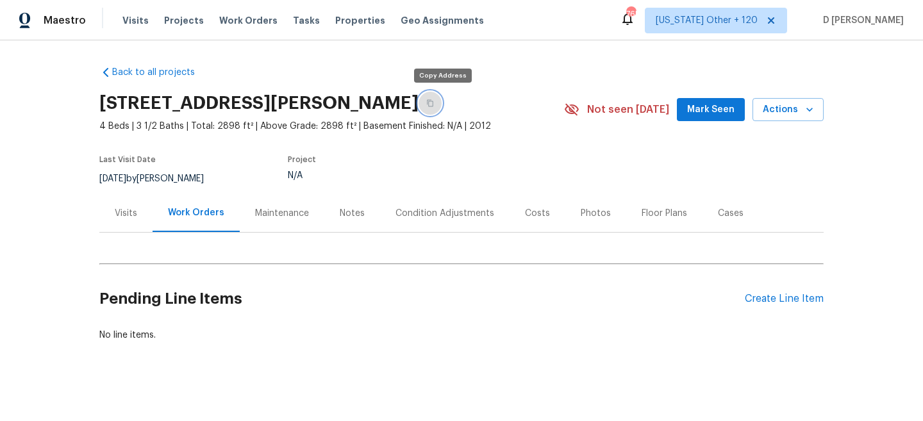
click at [434, 103] on icon "button" at bounding box center [430, 103] width 8 height 8
click at [128, 212] on div "Visits" at bounding box center [126, 213] width 22 height 13
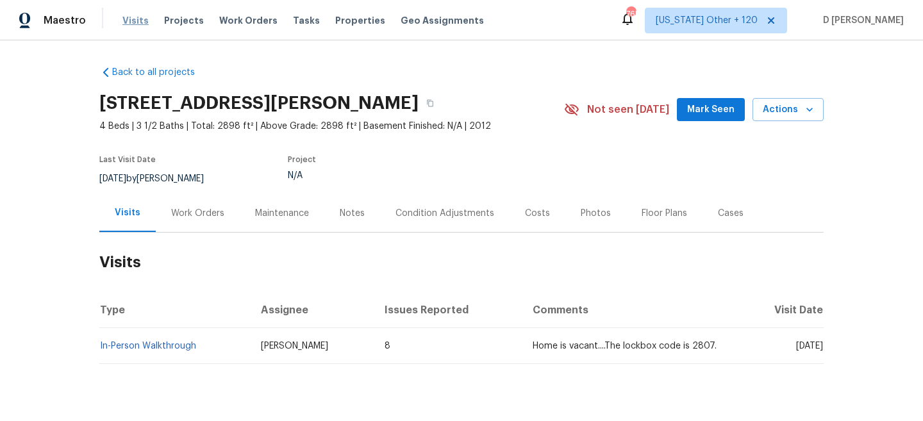
click at [134, 24] on span "Visits" at bounding box center [135, 20] width 26 height 13
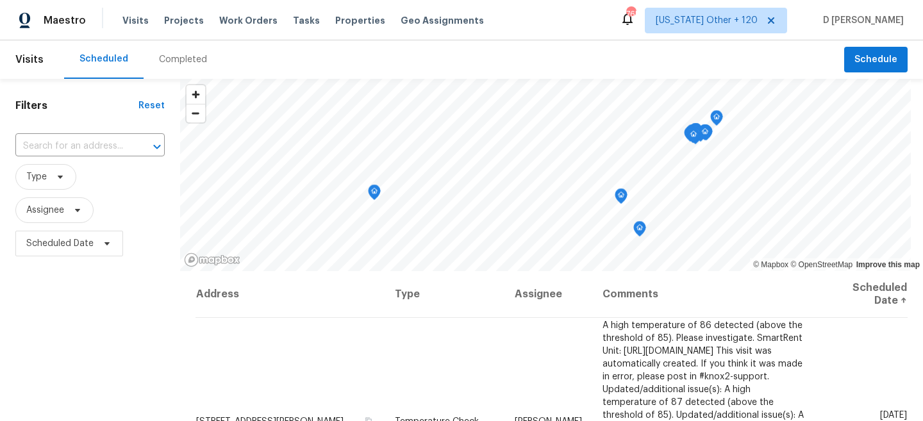
click at [165, 53] on div "Completed" at bounding box center [183, 59] width 48 height 13
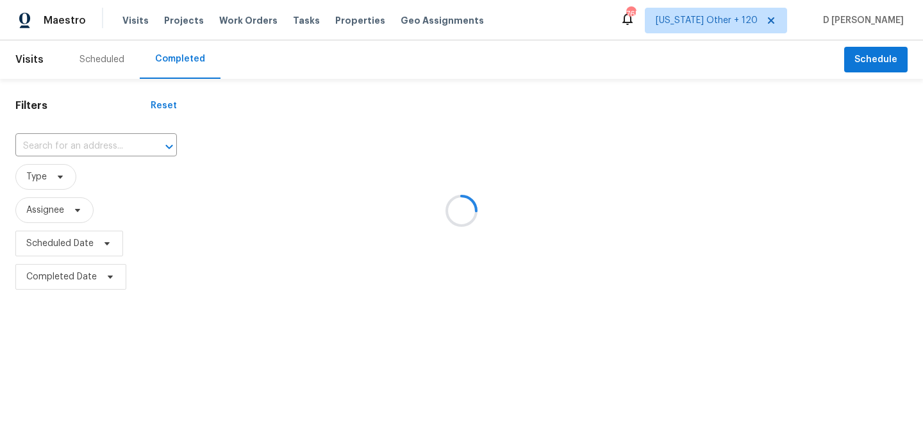
click at [94, 147] on div at bounding box center [461, 210] width 923 height 421
click at [88, 146] on div at bounding box center [461, 210] width 923 height 421
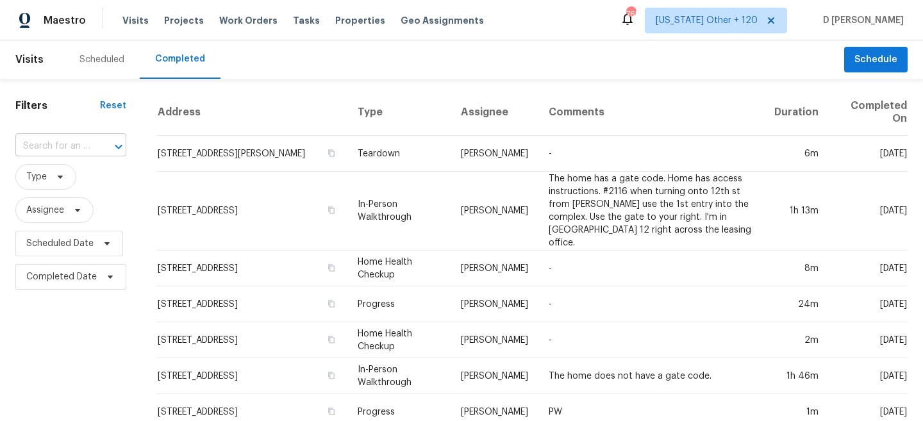
click at [73, 141] on input "text" at bounding box center [52, 147] width 75 height 20
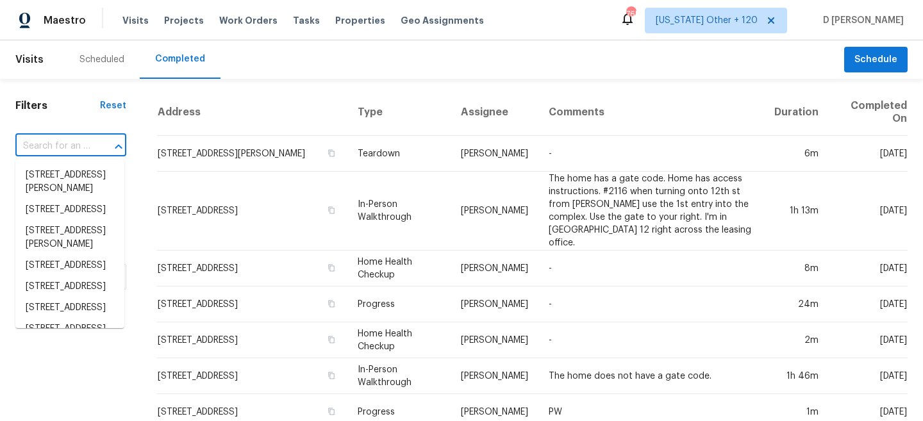
paste input "1010 Craven St, Indian Trail, NC 28079"
type input "1010 Craven St, Indian Trail, NC 28079"
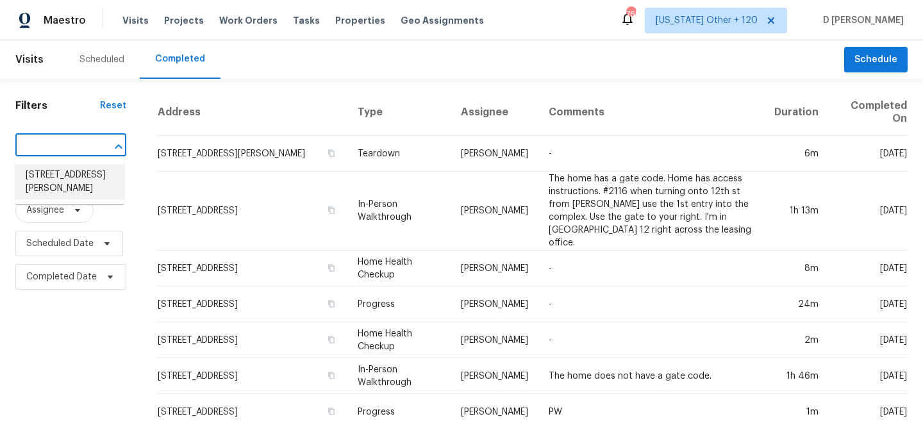
click at [64, 181] on li "1010 Craven St, Indian Trail, NC 28079" at bounding box center [69, 182] width 109 height 35
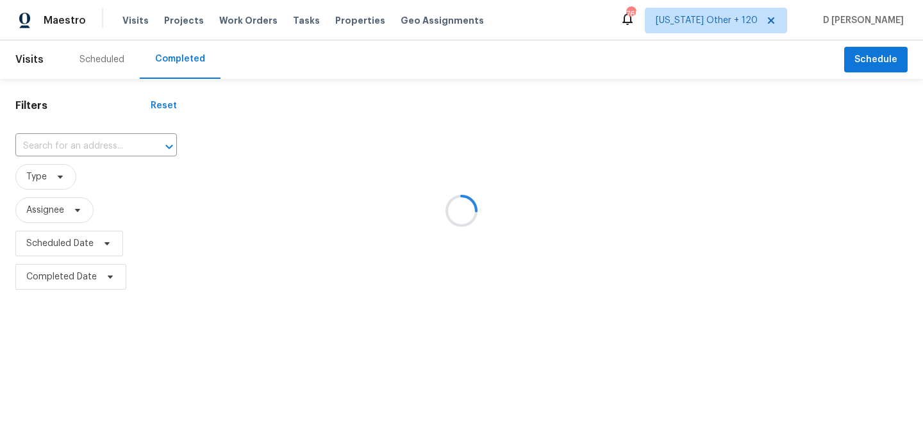
type input "1010 Craven St, Indian Trail, NC 28079"
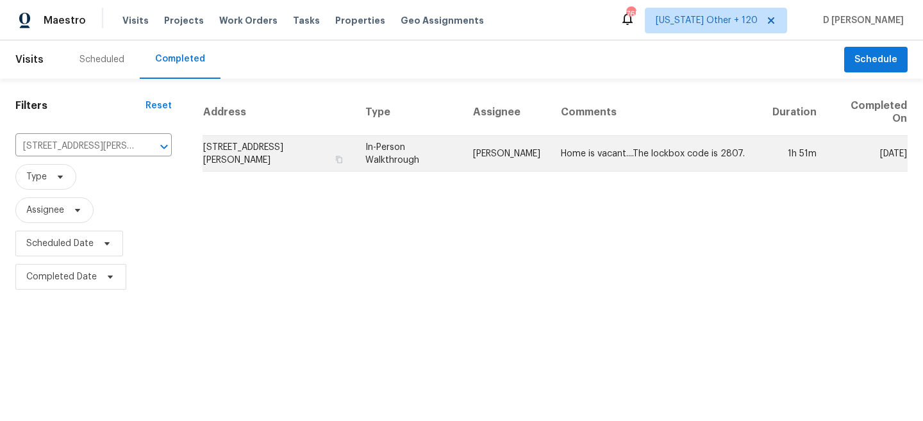
click at [512, 157] on td "Ryan Craven" at bounding box center [507, 154] width 88 height 36
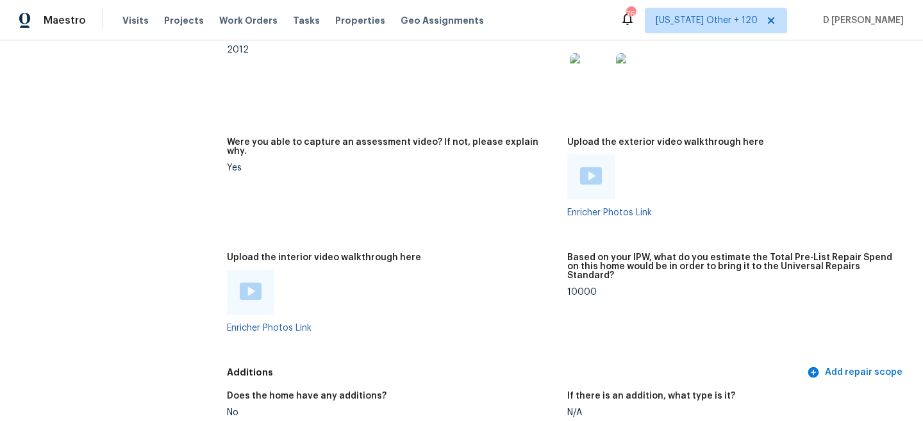
scroll to position [2462, 0]
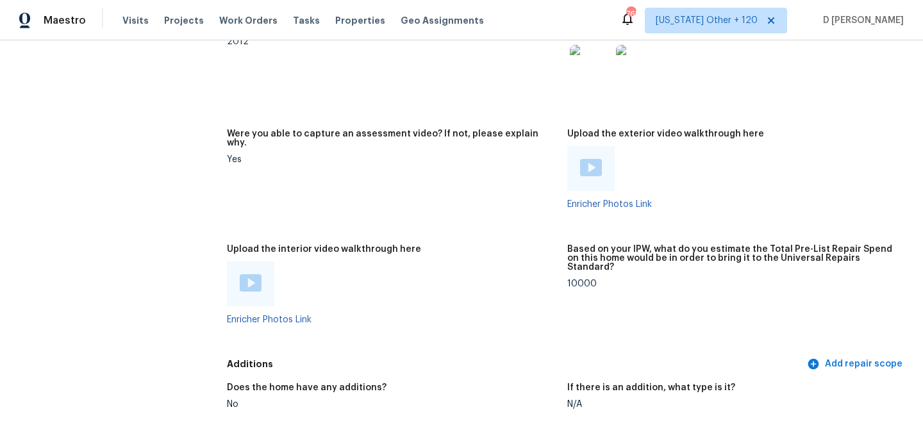
click at [253, 274] on img at bounding box center [251, 282] width 22 height 17
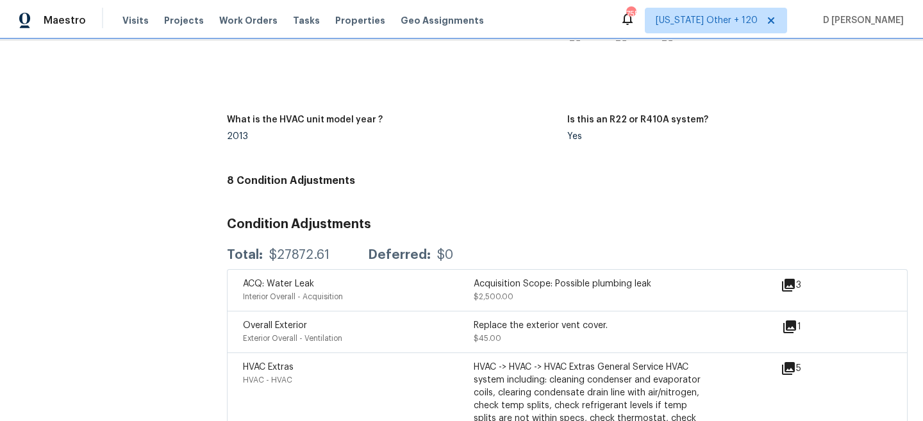
scroll to position [3295, 0]
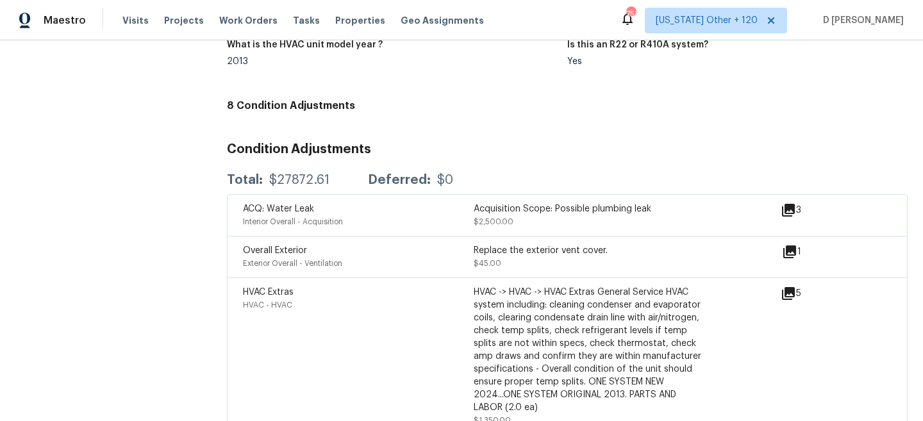
click at [413, 215] on div "Interior Overall - Acquisition" at bounding box center [358, 221] width 231 height 13
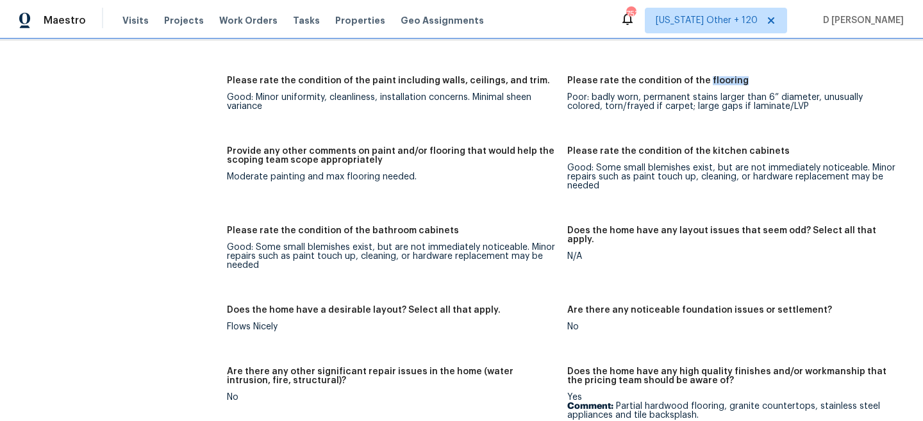
scroll to position [1894, 0]
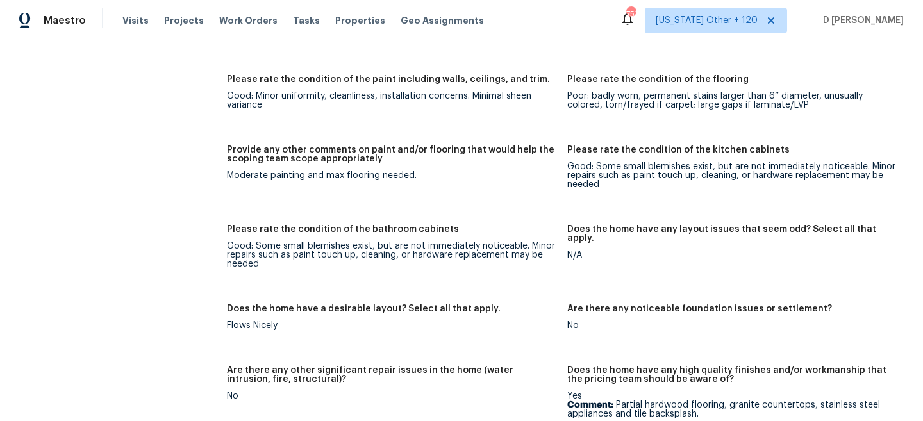
click at [609, 171] on figure "Please rate the condition of the kitchen cabinets Good: Some small blemishes ex…" at bounding box center [737, 178] width 340 height 64
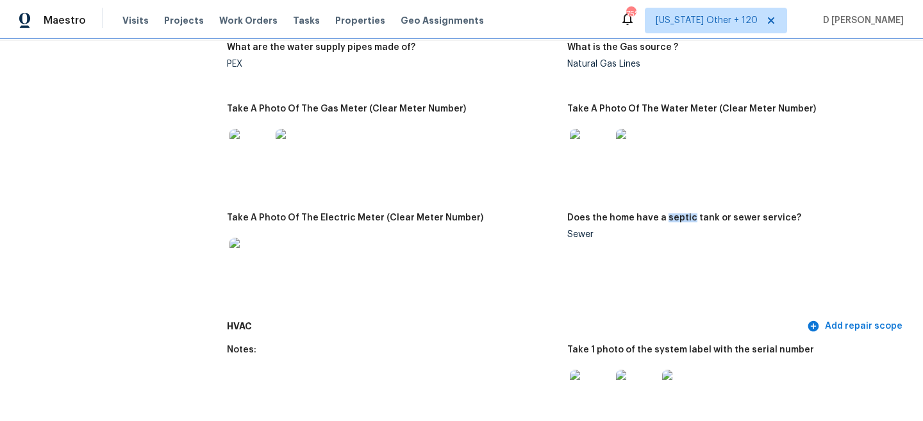
scroll to position [976, 0]
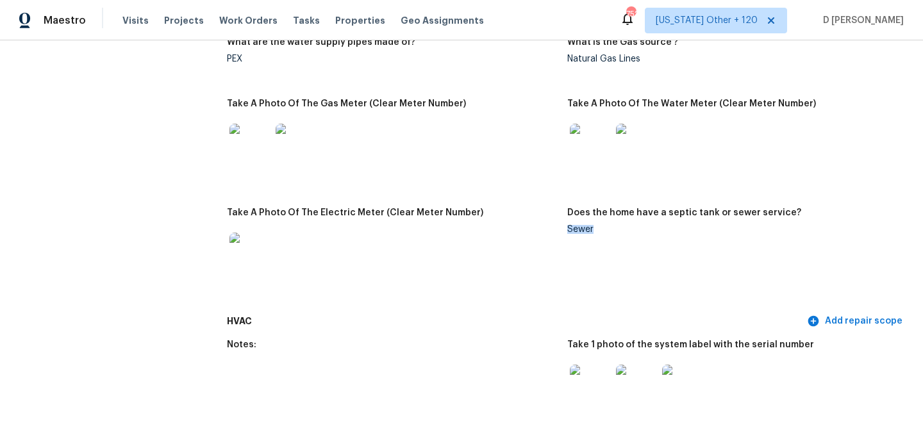
drag, startPoint x: 568, startPoint y: 221, endPoint x: 608, endPoint y: 221, distance: 39.8
click at [608, 225] on div "Sewer" at bounding box center [732, 229] width 330 height 9
copy div "Sewer"
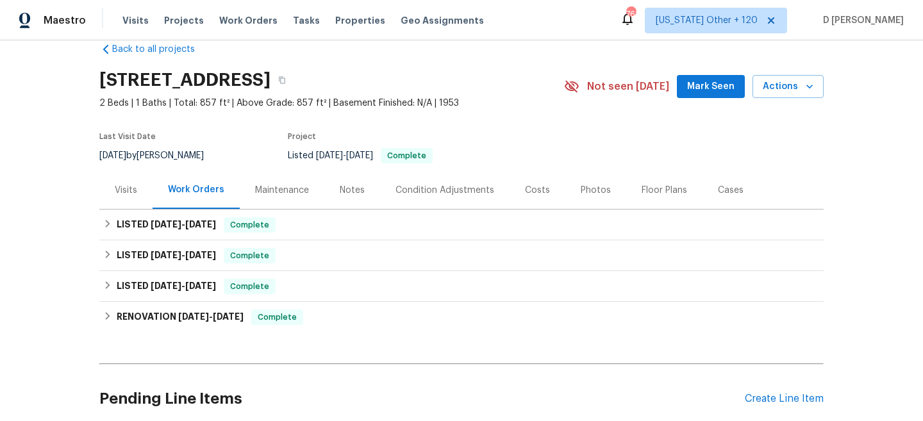
scroll to position [24, 0]
